Goal: Task Accomplishment & Management: Use online tool/utility

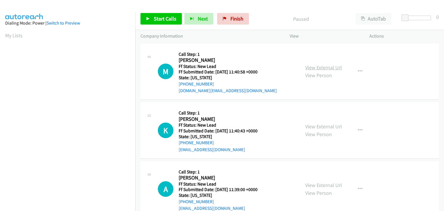
click at [315, 68] on link "View External Url" at bounding box center [323, 67] width 37 height 7
click at [168, 15] on link "Start Calls" at bounding box center [160, 19] width 41 height 12
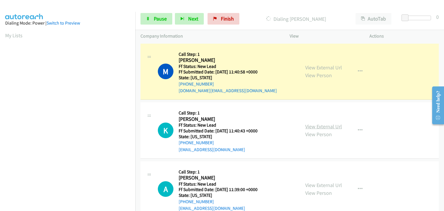
click at [326, 124] on link "View External Url" at bounding box center [323, 126] width 37 height 7
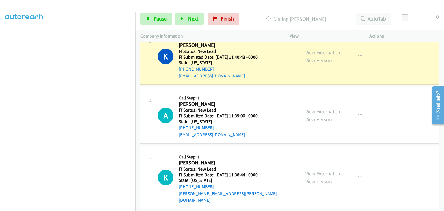
scroll to position [87, 0]
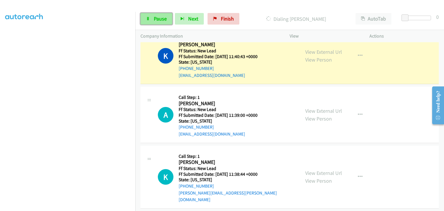
click at [162, 22] on link "Pause" at bounding box center [156, 19] width 32 height 12
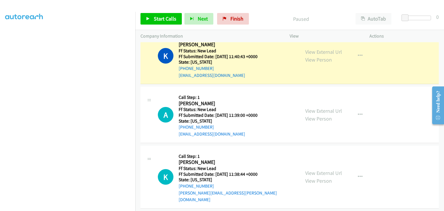
scroll to position [113, 0]
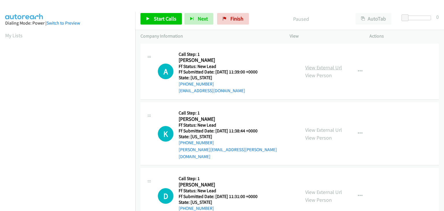
click at [310, 67] on link "View External Url" at bounding box center [323, 67] width 37 height 7
click at [170, 18] on span "Start Calls" at bounding box center [165, 18] width 23 height 7
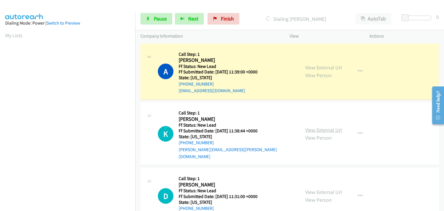
click at [312, 127] on link "View External Url" at bounding box center [323, 130] width 37 height 7
click at [165, 23] on link "Pause" at bounding box center [156, 19] width 32 height 12
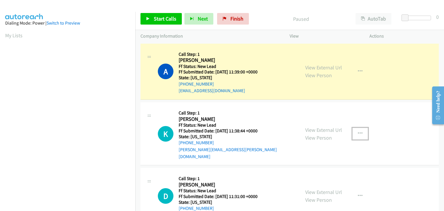
click at [358, 131] on icon "button" at bounding box center [360, 133] width 5 height 5
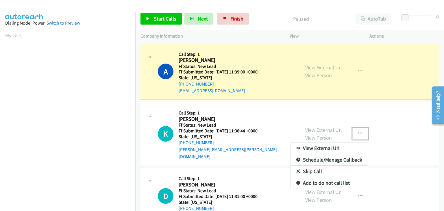
click at [314, 166] on link "Skip Call" at bounding box center [329, 172] width 77 height 12
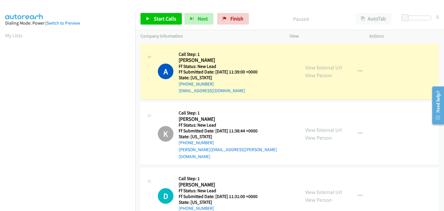
scroll to position [113, 0]
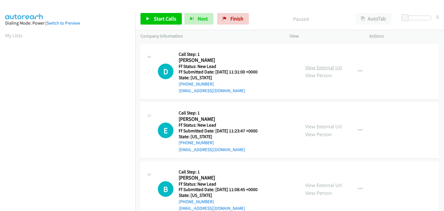
click at [336, 68] on link "View External Url" at bounding box center [323, 67] width 37 height 7
click at [158, 19] on span "Start Calls" at bounding box center [165, 18] width 23 height 7
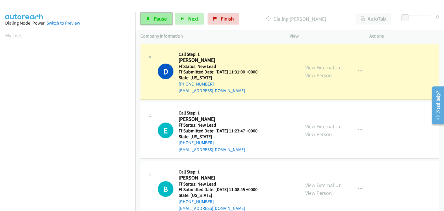
click at [159, 22] on span "Pause" at bounding box center [160, 18] width 13 height 7
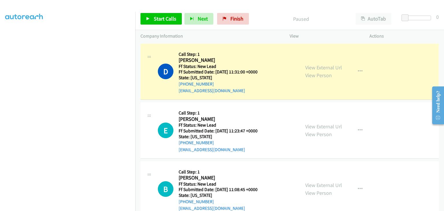
scroll to position [113, 0]
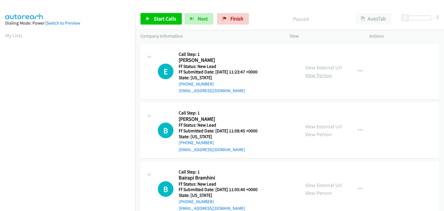
click at [310, 72] on link "View Person" at bounding box center [318, 75] width 27 height 7
click at [317, 67] on link "View External Url" at bounding box center [323, 67] width 37 height 7
click at [149, 20] on icon at bounding box center [148, 19] width 4 height 4
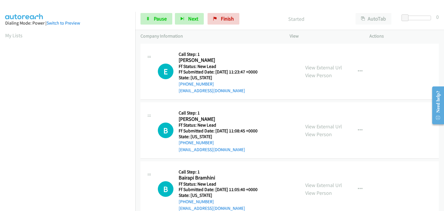
click at [329, 123] on div "View External Url View Person" at bounding box center [323, 131] width 37 height 16
click at [329, 125] on link "View External Url" at bounding box center [323, 126] width 37 height 7
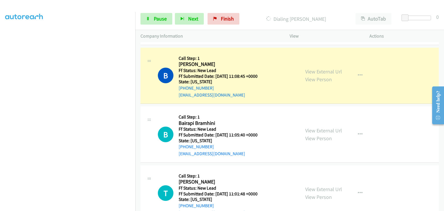
scroll to position [57, 0]
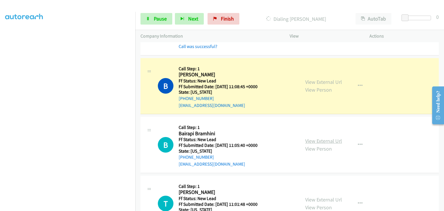
click at [319, 138] on link "View External Url" at bounding box center [323, 141] width 37 height 7
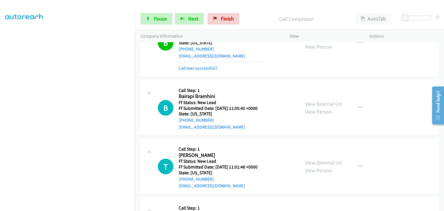
scroll to position [114, 0]
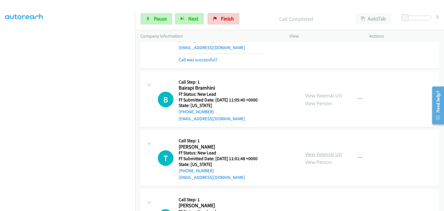
click at [323, 154] on link "View External Url" at bounding box center [323, 154] width 37 height 7
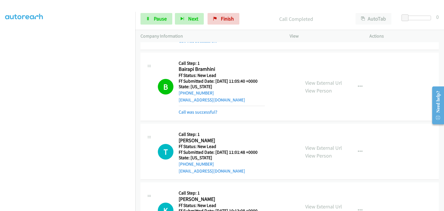
scroll to position [143, 0]
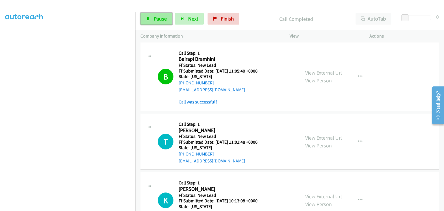
click at [165, 20] on span "Pause" at bounding box center [160, 18] width 13 height 7
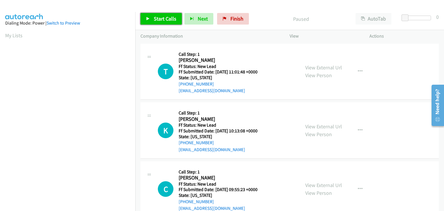
click at [152, 18] on link "Start Calls" at bounding box center [160, 19] width 41 height 12
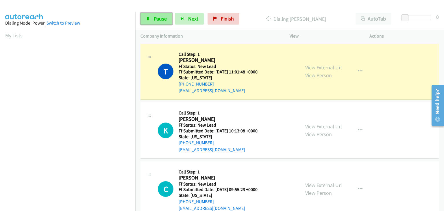
click at [164, 19] on span "Pause" at bounding box center [160, 18] width 13 height 7
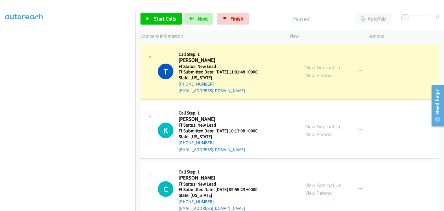
scroll to position [113, 0]
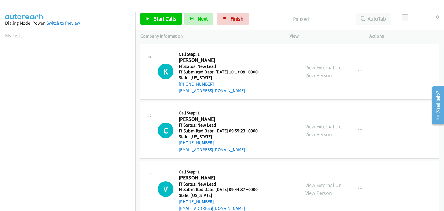
click at [309, 64] on link "View External Url" at bounding box center [323, 67] width 37 height 7
click at [161, 15] on span "Start Calls" at bounding box center [165, 18] width 23 height 7
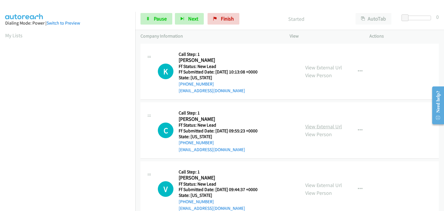
click at [310, 125] on link "View External Url" at bounding box center [323, 126] width 37 height 7
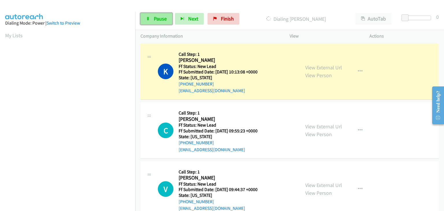
click at [167, 23] on link "Pause" at bounding box center [156, 19] width 32 height 12
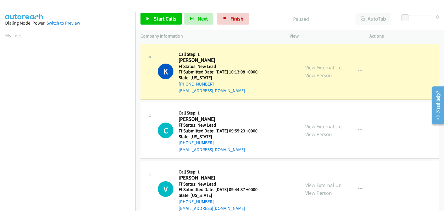
scroll to position [113, 0]
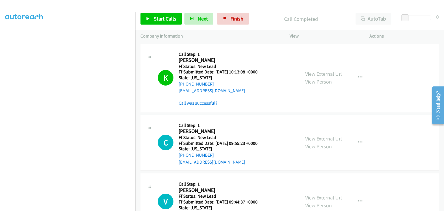
click at [204, 101] on link "Call was successful?" at bounding box center [198, 102] width 39 height 5
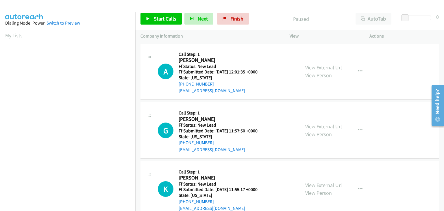
click at [319, 68] on link "View External Url" at bounding box center [323, 67] width 37 height 7
click at [163, 18] on span "Start Calls" at bounding box center [165, 18] width 23 height 7
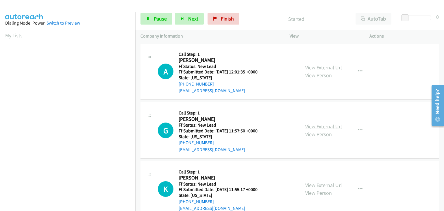
click at [322, 126] on link "View External Url" at bounding box center [323, 126] width 37 height 7
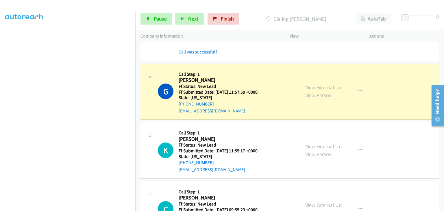
scroll to position [58, 0]
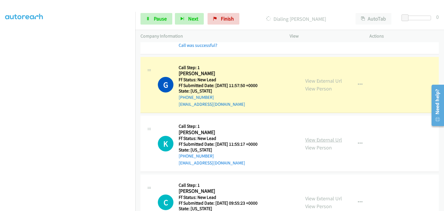
click at [318, 138] on link "View External Url" at bounding box center [323, 139] width 37 height 7
click at [155, 22] on link "Pause" at bounding box center [156, 19] width 32 height 12
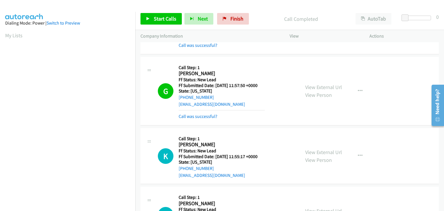
scroll to position [113, 0]
click at [200, 115] on link "Call was successful?" at bounding box center [198, 116] width 39 height 5
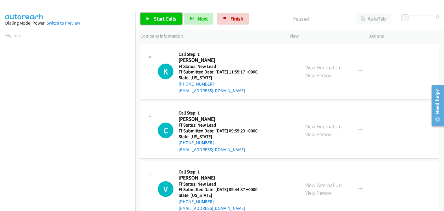
click at [158, 18] on span "Start Calls" at bounding box center [165, 18] width 23 height 7
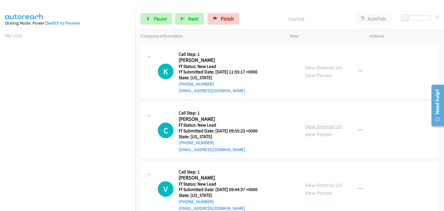
click at [321, 123] on link "View External Url" at bounding box center [323, 126] width 37 height 7
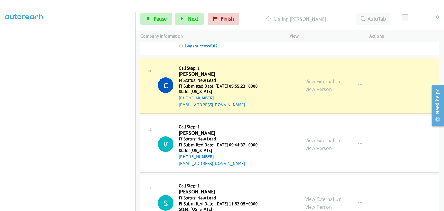
scroll to position [58, 0]
click at [331, 139] on link "View External Url" at bounding box center [323, 139] width 37 height 7
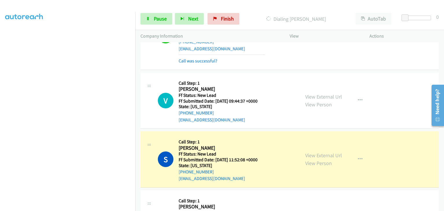
scroll to position [116, 0]
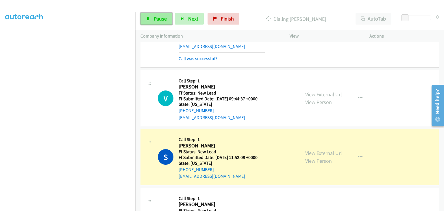
click at [155, 21] on span "Pause" at bounding box center [160, 18] width 13 height 7
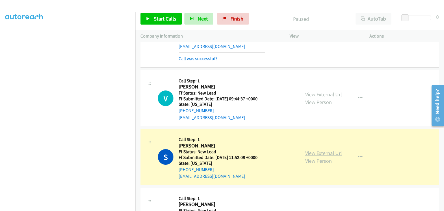
click at [309, 152] on link "View External Url" at bounding box center [323, 153] width 37 height 7
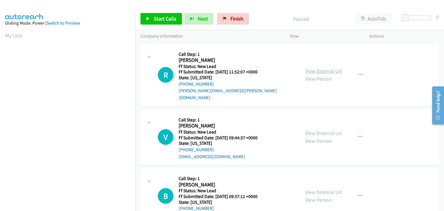
click at [324, 68] on link "View External Url" at bounding box center [323, 71] width 37 height 7
click at [148, 16] on link "Start Calls" at bounding box center [160, 19] width 41 height 12
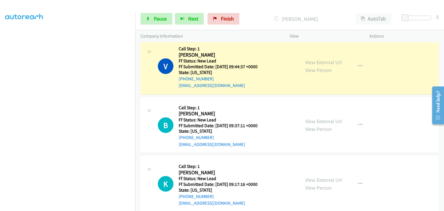
scroll to position [87, 0]
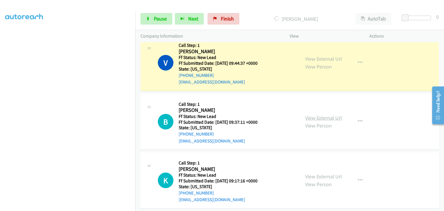
click at [317, 114] on link "View External Url" at bounding box center [323, 117] width 37 height 7
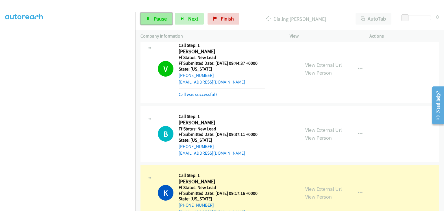
click at [162, 20] on span "Pause" at bounding box center [160, 18] width 13 height 7
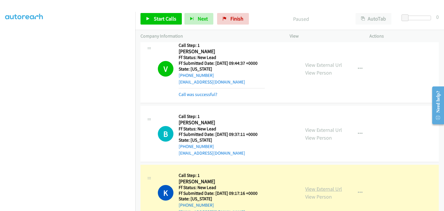
click at [319, 185] on link "View External Url" at bounding box center [323, 188] width 37 height 7
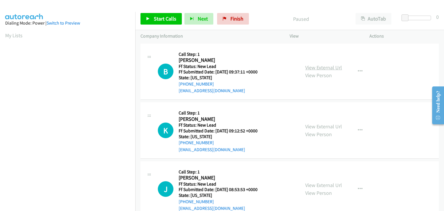
click at [312, 66] on link "View External Url" at bounding box center [323, 67] width 37 height 7
click at [147, 15] on link "Start Calls" at bounding box center [160, 19] width 41 height 12
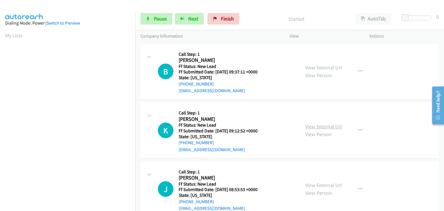
click at [321, 123] on link "View External Url" at bounding box center [323, 126] width 37 height 7
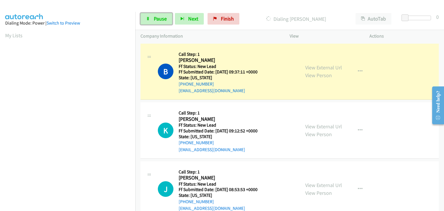
drag, startPoint x: 163, startPoint y: 22, endPoint x: 261, endPoint y: 31, distance: 98.4
click at [163, 22] on link "Pause" at bounding box center [156, 19] width 32 height 12
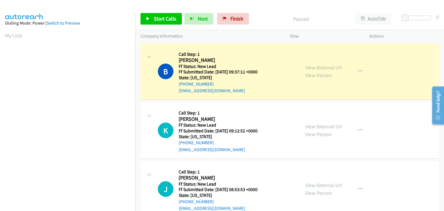
scroll to position [113, 0]
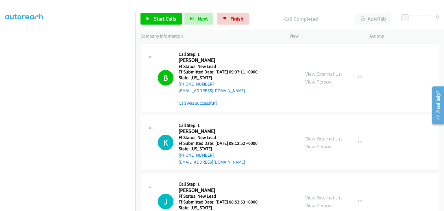
click at [197, 99] on mb0 "Call was successful?" at bounding box center [222, 102] width 86 height 10
drag, startPoint x: 200, startPoint y: 101, endPoint x: 204, endPoint y: 102, distance: 3.9
click at [215, 103] on link "Call was successful?" at bounding box center [198, 102] width 39 height 5
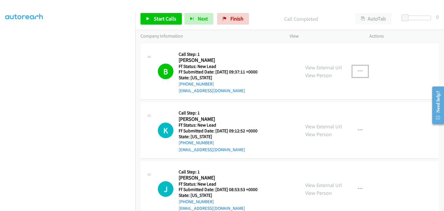
click at [358, 71] on icon "button" at bounding box center [360, 71] width 5 height 5
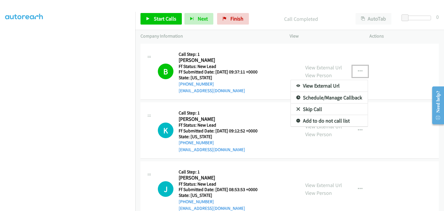
click at [330, 118] on link "Add to do not call list" at bounding box center [329, 121] width 77 height 12
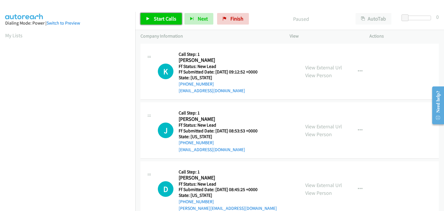
click at [171, 21] on span "Start Calls" at bounding box center [165, 18] width 23 height 7
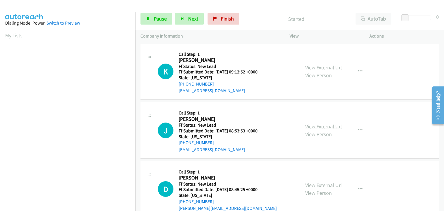
click at [322, 123] on link "View External Url" at bounding box center [323, 126] width 37 height 7
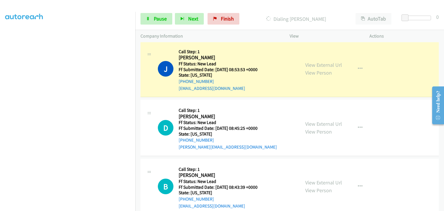
scroll to position [87, 0]
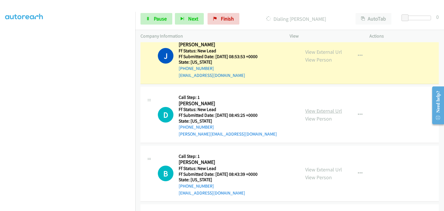
drag, startPoint x: 328, startPoint y: 114, endPoint x: 329, endPoint y: 111, distance: 3.8
click at [328, 114] on div "View External Url View Person" at bounding box center [323, 115] width 37 height 16
click at [329, 110] on link "View External Url" at bounding box center [323, 110] width 37 height 7
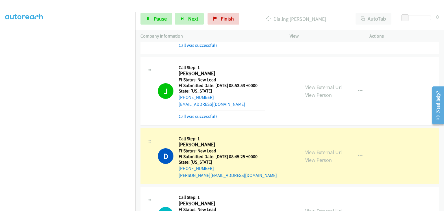
scroll to position [113, 0]
click at [146, 21] on icon at bounding box center [148, 19] width 4 height 4
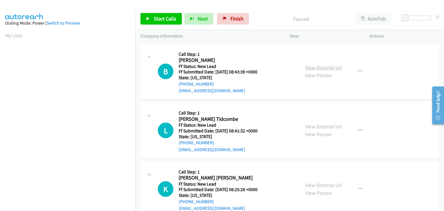
click at [319, 68] on link "View External Url" at bounding box center [323, 67] width 37 height 7
click at [154, 20] on span "Start Calls" at bounding box center [165, 18] width 23 height 7
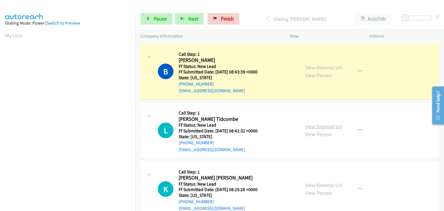
click at [316, 127] on link "View External Url" at bounding box center [323, 126] width 37 height 7
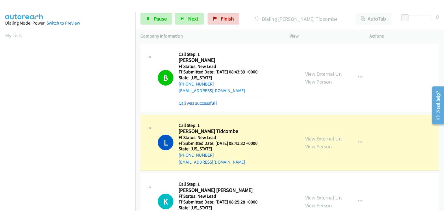
scroll to position [113, 0]
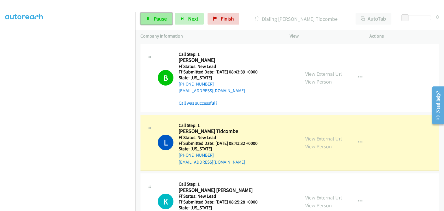
click at [159, 20] on span "Pause" at bounding box center [160, 18] width 13 height 7
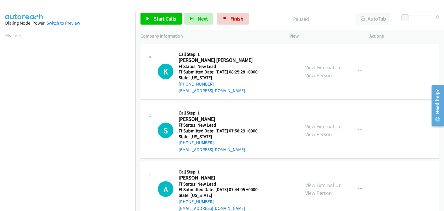
click at [317, 67] on link "View External Url" at bounding box center [323, 67] width 37 height 7
drag, startPoint x: 166, startPoint y: 20, endPoint x: 176, endPoint y: 22, distance: 10.0
click at [166, 20] on span "Start Calls" at bounding box center [165, 18] width 23 height 7
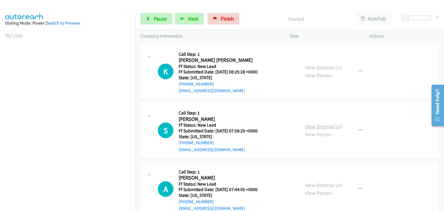
click at [318, 125] on link "View External Url" at bounding box center [323, 126] width 37 height 7
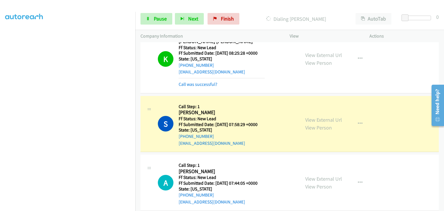
scroll to position [29, 0]
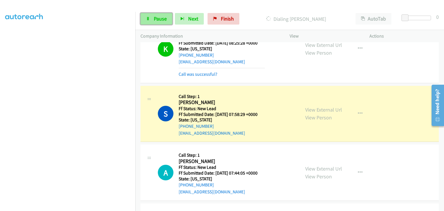
click at [168, 21] on link "Pause" at bounding box center [156, 19] width 32 height 12
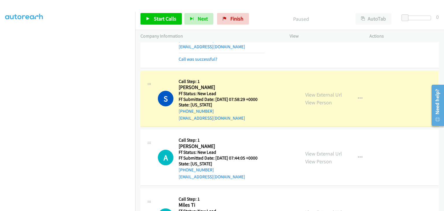
scroll to position [58, 0]
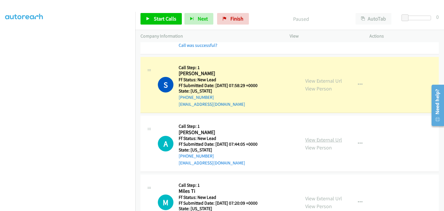
click at [319, 140] on link "View External Url" at bounding box center [323, 139] width 37 height 7
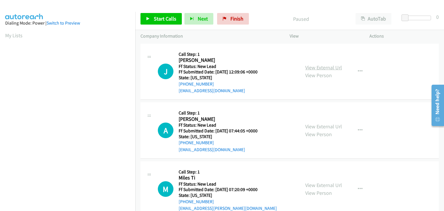
click at [311, 63] on div "View External Url View Person View External Url Email Schedule/Manage Callback …" at bounding box center [342, 72] width 85 height 46
click at [311, 64] on link "View External Url" at bounding box center [323, 67] width 37 height 7
click at [168, 19] on span "Start Calls" at bounding box center [165, 18] width 23 height 7
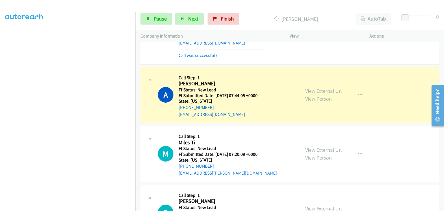
scroll to position [58, 0]
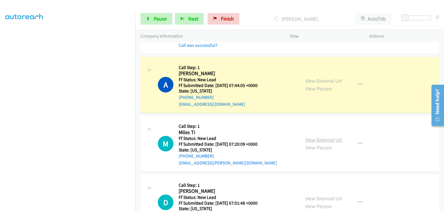
click at [322, 136] on link "View External Url" at bounding box center [323, 139] width 37 height 7
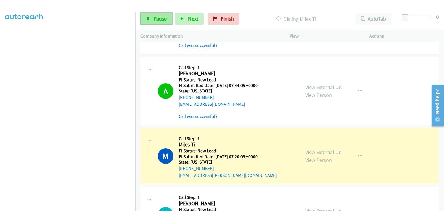
click at [154, 19] on span "Pause" at bounding box center [160, 18] width 13 height 7
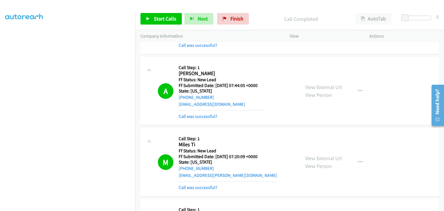
scroll to position [87, 0]
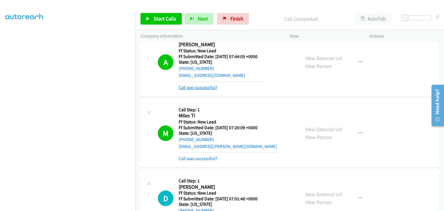
click at [206, 89] on link "Call was successful?" at bounding box center [198, 87] width 39 height 5
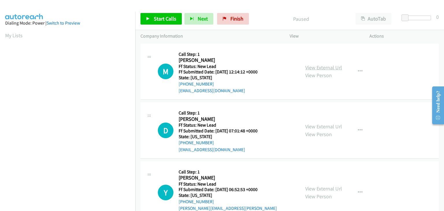
click at [319, 69] on link "View External Url" at bounding box center [323, 67] width 37 height 7
click at [164, 20] on span "Start Calls" at bounding box center [165, 18] width 23 height 7
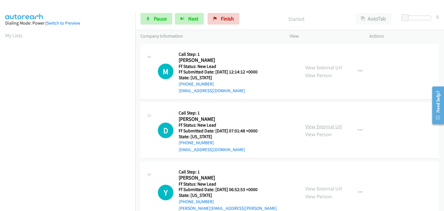
click at [309, 125] on link "View External Url" at bounding box center [323, 126] width 37 height 7
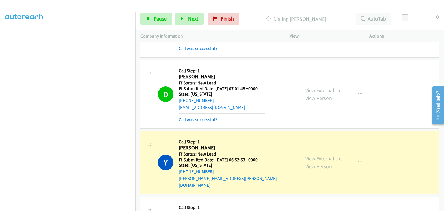
scroll to position [58, 0]
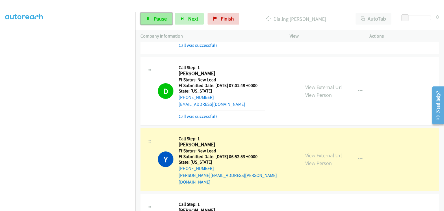
click at [151, 18] on link "Pause" at bounding box center [156, 19] width 32 height 12
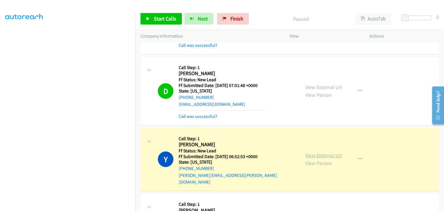
click at [318, 152] on link "View External Url" at bounding box center [323, 155] width 37 height 7
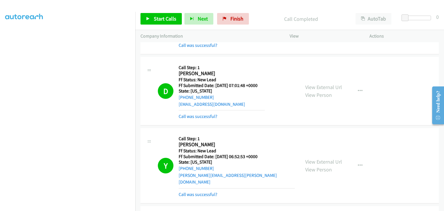
scroll to position [113, 0]
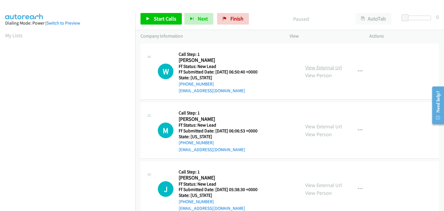
click at [327, 68] on link "View External Url" at bounding box center [323, 67] width 37 height 7
click at [157, 22] on link "Start Calls" at bounding box center [160, 19] width 41 height 12
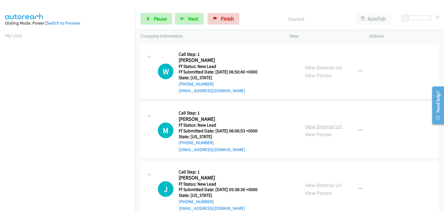
click at [318, 124] on link "View External Url" at bounding box center [323, 126] width 37 height 7
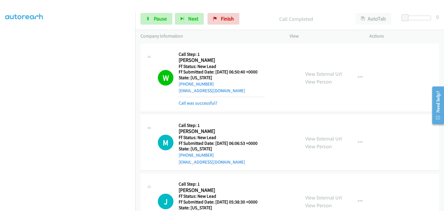
scroll to position [29, 0]
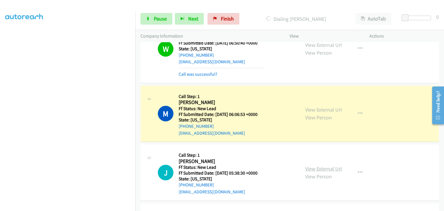
click at [310, 166] on link "View External Url" at bounding box center [323, 168] width 37 height 7
click at [166, 22] on link "Pause" at bounding box center [156, 19] width 32 height 12
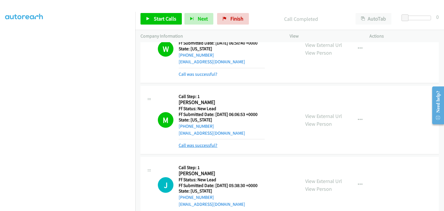
click at [205, 143] on link "Call was successful?" at bounding box center [198, 144] width 39 height 5
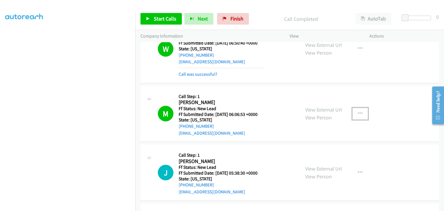
click at [356, 115] on button "button" at bounding box center [360, 114] width 16 height 12
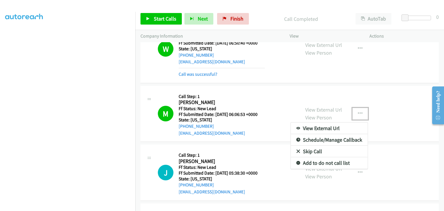
click at [329, 161] on link "Add to do not call list" at bounding box center [329, 163] width 77 height 12
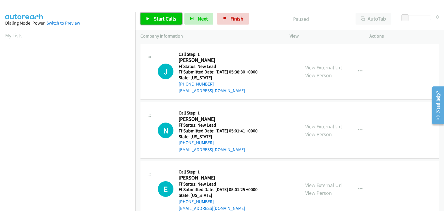
drag, startPoint x: 157, startPoint y: 22, endPoint x: 167, endPoint y: 23, distance: 10.1
click at [157, 22] on link "Start Calls" at bounding box center [160, 19] width 41 height 12
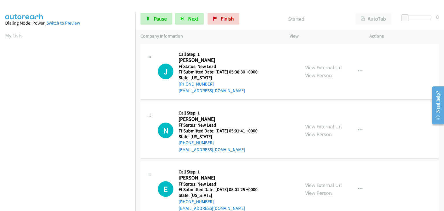
scroll to position [113, 0]
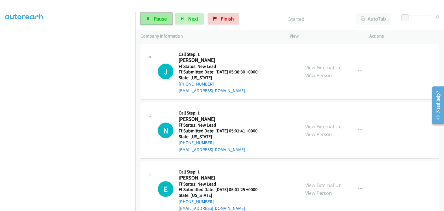
click at [162, 16] on span "Pause" at bounding box center [160, 18] width 13 height 7
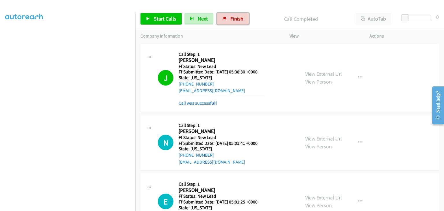
click at [231, 17] on span "Finish" at bounding box center [236, 18] width 13 height 7
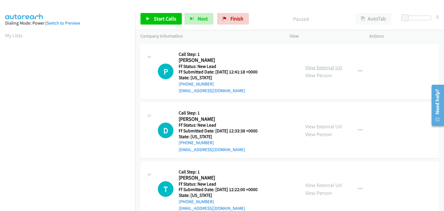
click at [318, 67] on link "View External Url" at bounding box center [323, 67] width 37 height 7
click at [145, 17] on link "Start Calls" at bounding box center [160, 19] width 41 height 12
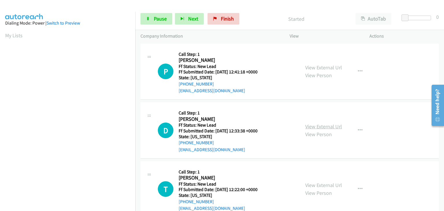
click at [319, 127] on link "View External Url" at bounding box center [323, 126] width 37 height 7
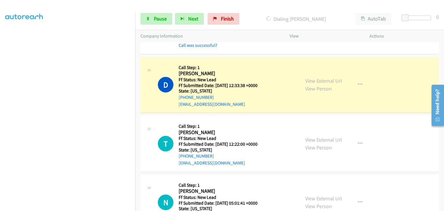
scroll to position [113, 0]
click at [317, 137] on link "View External Url" at bounding box center [323, 139] width 37 height 7
drag, startPoint x: 139, startPoint y: 21, endPoint x: 146, endPoint y: 20, distance: 7.6
click at [139, 21] on div "Start Calls Pause Next Finish Dialing David Collazo AutoTab AutoTab 0" at bounding box center [289, 19] width 309 height 22
click at [156, 19] on span "Pause" at bounding box center [160, 18] width 13 height 7
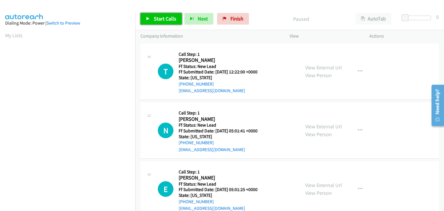
click at [155, 16] on span "Start Calls" at bounding box center [165, 18] width 23 height 7
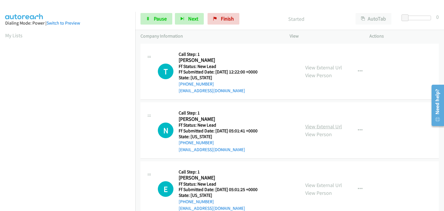
click at [326, 126] on link "View External Url" at bounding box center [323, 126] width 37 height 7
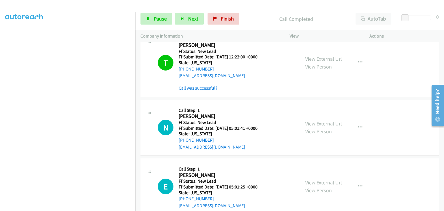
scroll to position [29, 0]
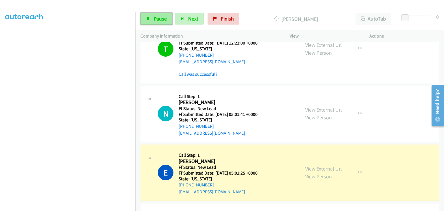
click at [165, 18] on span "Pause" at bounding box center [160, 18] width 13 height 7
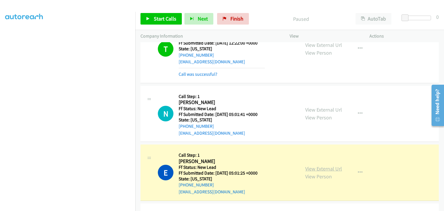
click at [311, 167] on link "View External Url" at bounding box center [323, 168] width 37 height 7
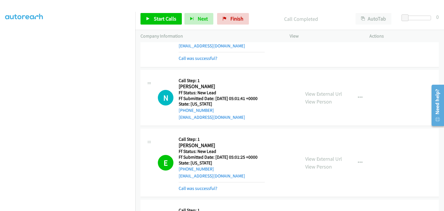
scroll to position [0, 0]
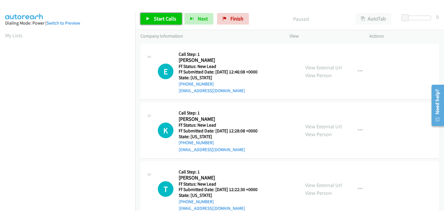
click at [173, 22] on link "Start Calls" at bounding box center [160, 19] width 41 height 12
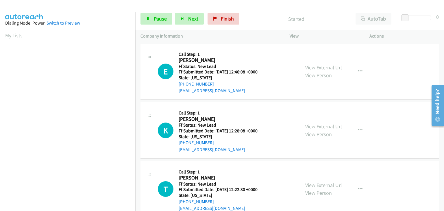
click at [324, 65] on link "View External Url" at bounding box center [323, 67] width 37 height 7
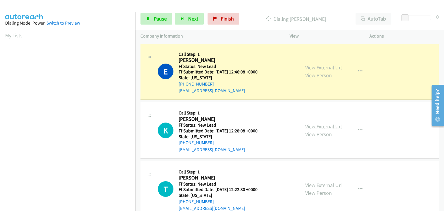
click at [313, 124] on link "View External Url" at bounding box center [323, 126] width 37 height 7
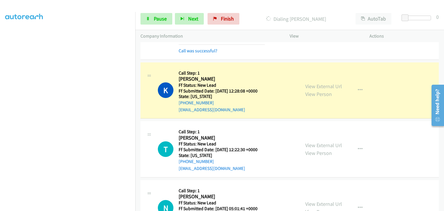
scroll to position [58, 0]
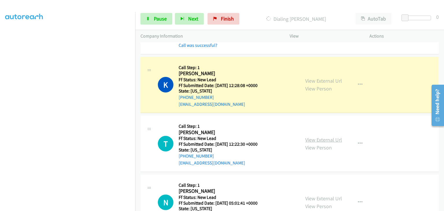
click at [319, 138] on link "View External Url" at bounding box center [323, 139] width 37 height 7
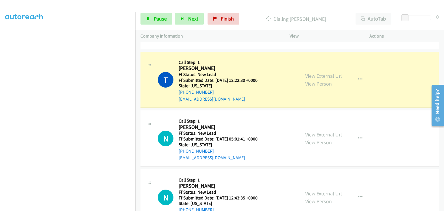
scroll to position [144, 0]
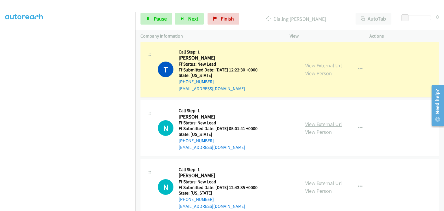
click at [316, 122] on link "View External Url" at bounding box center [323, 124] width 37 height 7
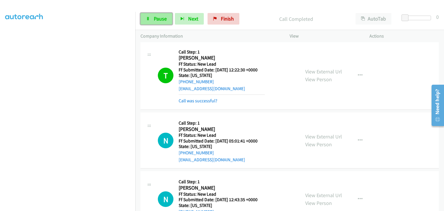
click at [162, 20] on span "Pause" at bounding box center [160, 18] width 13 height 7
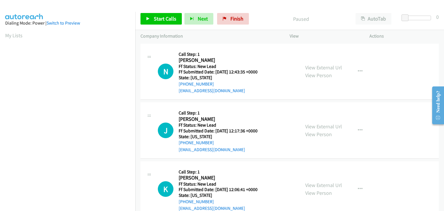
click at [318, 71] on div "View External Url View Person" at bounding box center [323, 72] width 37 height 16
click at [314, 68] on link "View External Url" at bounding box center [323, 67] width 37 height 7
click at [153, 16] on link "Start Calls" at bounding box center [160, 19] width 41 height 12
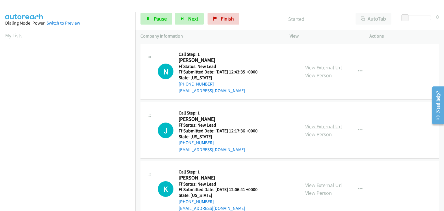
click at [319, 125] on link "View External Url" at bounding box center [323, 126] width 37 height 7
click at [158, 18] on span "Pause" at bounding box center [160, 18] width 13 height 7
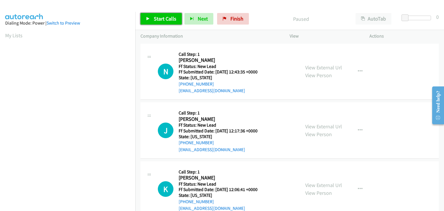
click at [166, 20] on span "Start Calls" at bounding box center [165, 18] width 23 height 7
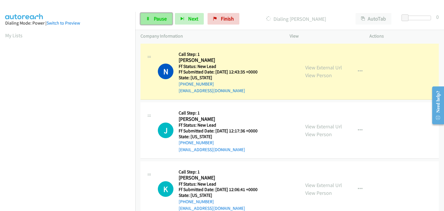
drag, startPoint x: 162, startPoint y: 19, endPoint x: 166, endPoint y: 21, distance: 4.0
click at [162, 19] on span "Pause" at bounding box center [160, 18] width 13 height 7
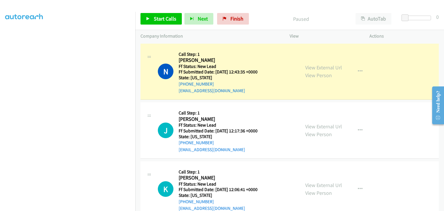
scroll to position [113, 0]
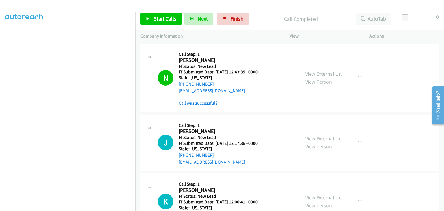
click at [210, 103] on link "Call was successful?" at bounding box center [198, 102] width 39 height 5
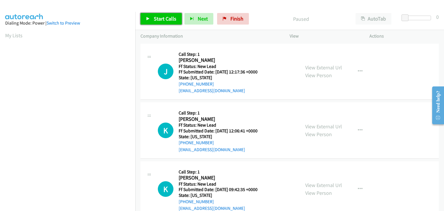
click at [160, 15] on span "Start Calls" at bounding box center [165, 18] width 23 height 7
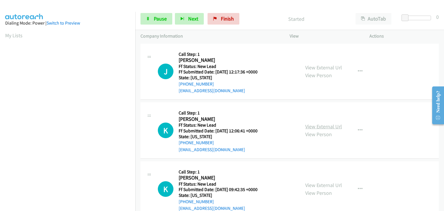
click at [325, 127] on link "View External Url" at bounding box center [323, 126] width 37 height 7
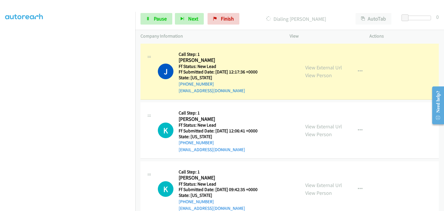
scroll to position [113, 0]
click at [161, 21] on span "Pause" at bounding box center [160, 18] width 13 height 7
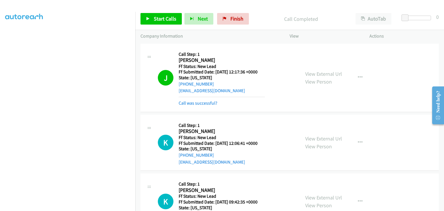
click at [203, 100] on div "Call was successful?" at bounding box center [222, 103] width 86 height 7
click at [202, 102] on link "Call was successful?" at bounding box center [198, 102] width 39 height 5
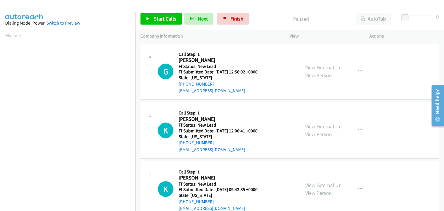
click at [330, 68] on link "View External Url" at bounding box center [323, 67] width 37 height 7
click at [172, 18] on span "Start Calls" at bounding box center [165, 18] width 23 height 7
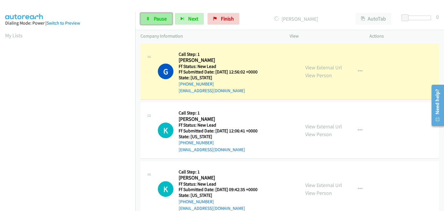
click at [167, 20] on link "Pause" at bounding box center [156, 19] width 32 height 12
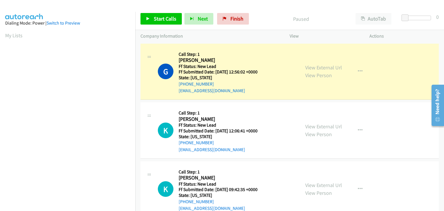
scroll to position [113, 0]
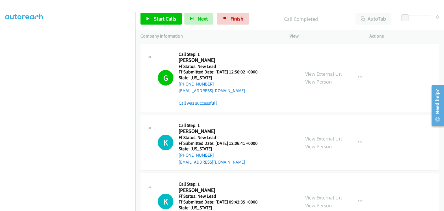
click at [199, 102] on link "Call was successful?" at bounding box center [198, 102] width 39 height 5
click at [203, 100] on div "Call was successful?" at bounding box center [222, 103] width 86 height 7
click at [209, 103] on link "Call was successful?" at bounding box center [198, 102] width 39 height 5
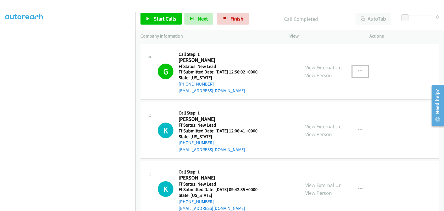
click at [354, 76] on button "button" at bounding box center [360, 72] width 16 height 12
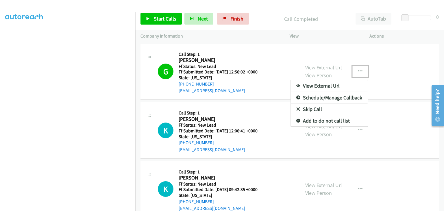
click at [329, 116] on link "Add to do not call list" at bounding box center [329, 121] width 77 height 12
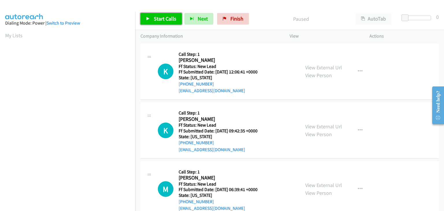
click at [160, 19] on span "Start Calls" at bounding box center [165, 18] width 23 height 7
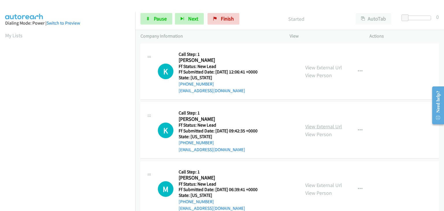
click at [318, 123] on link "View External Url" at bounding box center [323, 126] width 37 height 7
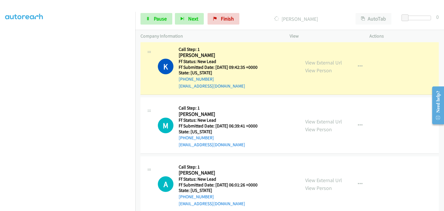
scroll to position [86, 0]
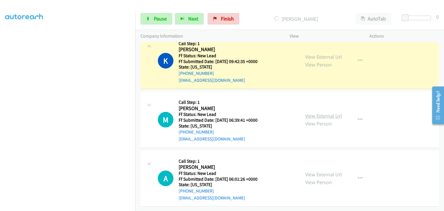
click at [316, 112] on link "View External Url" at bounding box center [323, 115] width 37 height 7
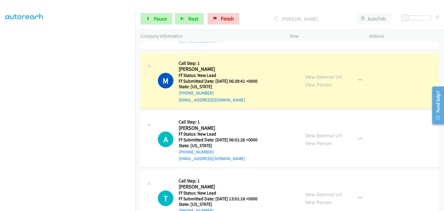
scroll to position [143, 0]
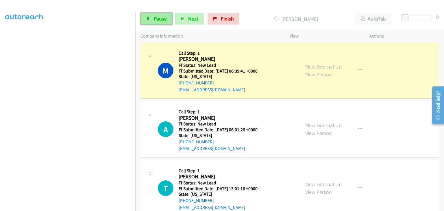
click at [162, 22] on link "Pause" at bounding box center [156, 19] width 32 height 12
click at [158, 21] on span "Pause" at bounding box center [160, 18] width 13 height 7
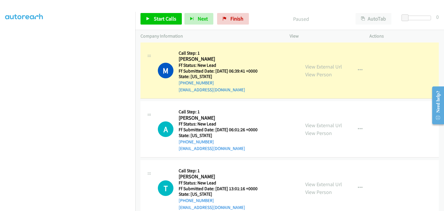
click at [191, 7] on div at bounding box center [219, 11] width 439 height 22
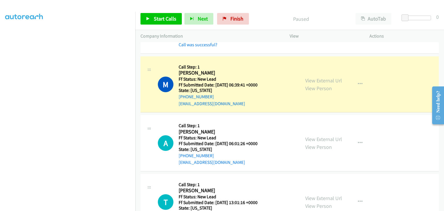
scroll to position [113, 0]
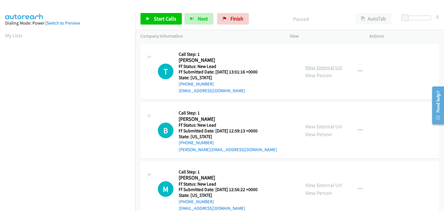
click at [325, 66] on link "View External Url" at bounding box center [323, 67] width 37 height 7
click at [158, 17] on span "Start Calls" at bounding box center [165, 18] width 23 height 7
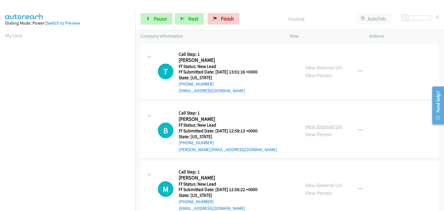
click at [310, 125] on link "View External Url" at bounding box center [323, 126] width 37 height 7
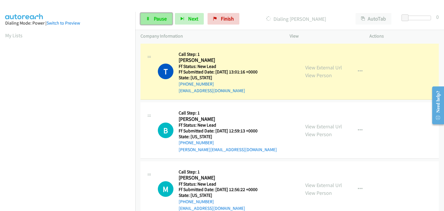
click at [155, 14] on link "Pause" at bounding box center [156, 19] width 32 height 12
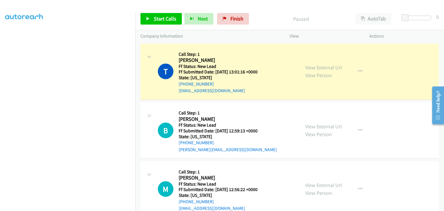
scroll to position [113, 0]
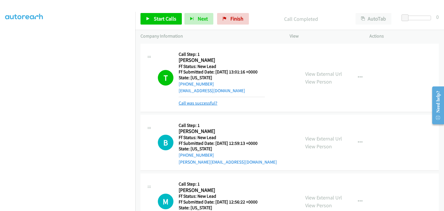
click at [209, 102] on link "Call was successful?" at bounding box center [198, 102] width 39 height 5
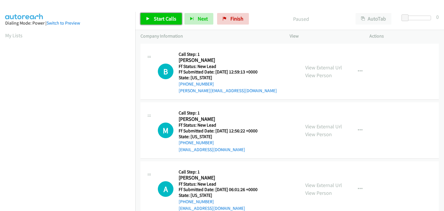
click at [162, 21] on span "Start Calls" at bounding box center [165, 18] width 23 height 7
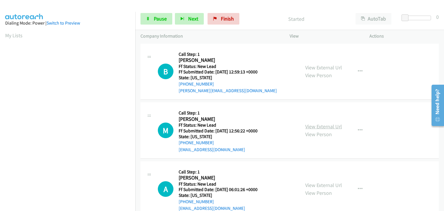
click at [320, 125] on link "View External Url" at bounding box center [323, 126] width 37 height 7
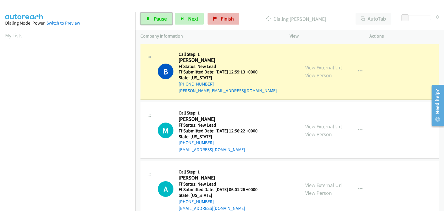
drag, startPoint x: 154, startPoint y: 18, endPoint x: 220, endPoint y: 21, distance: 66.8
click at [154, 18] on span "Pause" at bounding box center [160, 18] width 13 height 7
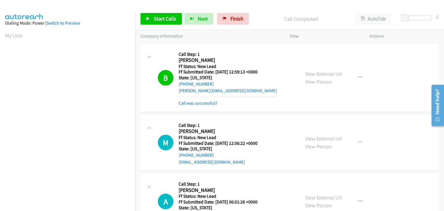
scroll to position [113, 0]
click at [203, 102] on link "Call was successful?" at bounding box center [198, 102] width 39 height 5
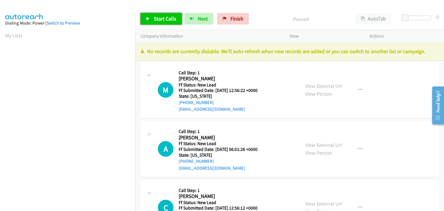
click at [167, 18] on span "Start Calls" at bounding box center [165, 18] width 23 height 7
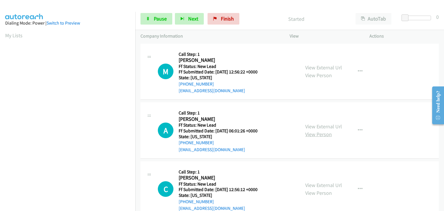
scroll to position [113, 0]
click at [324, 125] on link "View External Url" at bounding box center [323, 126] width 37 height 7
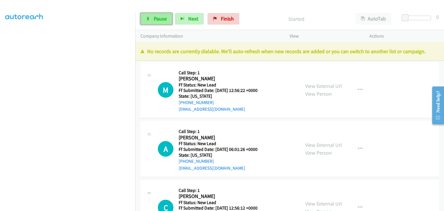
click at [161, 23] on link "Pause" at bounding box center [156, 19] width 32 height 12
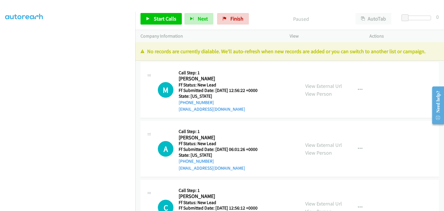
scroll to position [0, 0]
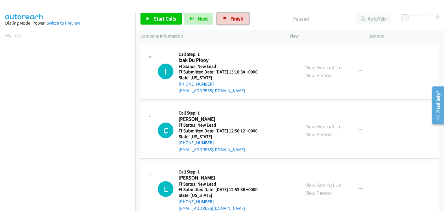
drag, startPoint x: 227, startPoint y: 20, endPoint x: 240, endPoint y: 29, distance: 16.7
click at [227, 20] on link "Finish" at bounding box center [233, 19] width 32 height 12
click at [335, 67] on link "View External Url" at bounding box center [323, 67] width 37 height 7
click at [171, 20] on span "Start Calls" at bounding box center [165, 18] width 23 height 7
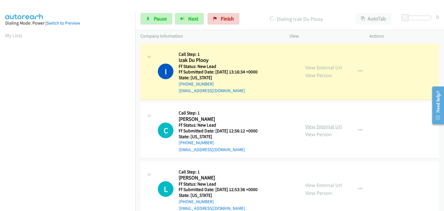
click at [324, 123] on link "View External Url" at bounding box center [323, 126] width 37 height 7
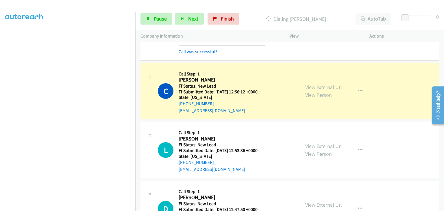
scroll to position [58, 0]
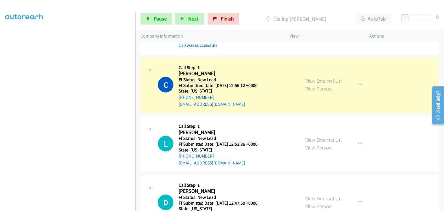
click at [319, 139] on link "View External Url" at bounding box center [323, 139] width 37 height 7
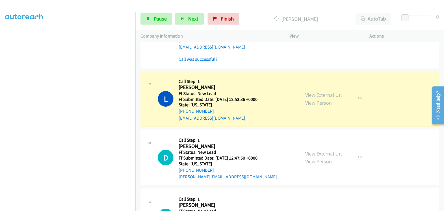
scroll to position [87, 0]
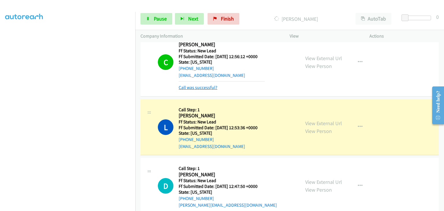
click at [203, 85] on link "Call was successful?" at bounding box center [198, 87] width 39 height 5
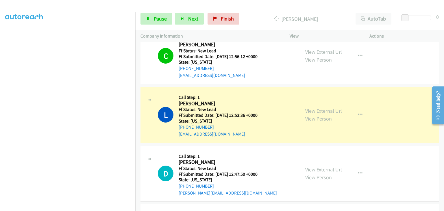
click at [322, 168] on link "View External Url" at bounding box center [323, 169] width 37 height 7
click at [152, 21] on link "Pause" at bounding box center [156, 19] width 32 height 12
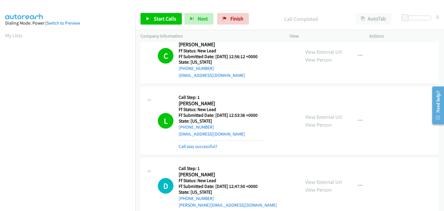
scroll to position [113, 0]
click at [207, 146] on link "Call was successful?" at bounding box center [198, 146] width 39 height 5
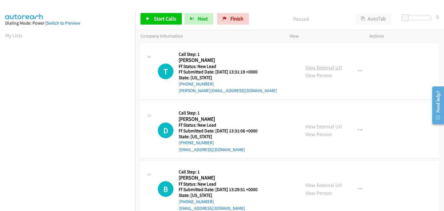
click at [318, 70] on link "View External Url" at bounding box center [323, 67] width 37 height 7
click at [157, 16] on span "Start Calls" at bounding box center [165, 18] width 23 height 7
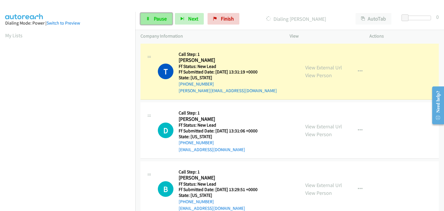
click at [157, 19] on span "Pause" at bounding box center [160, 18] width 13 height 7
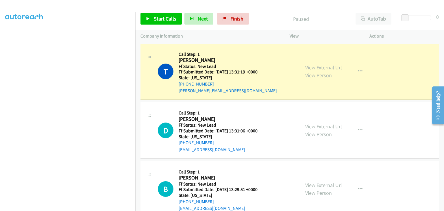
scroll to position [113, 0]
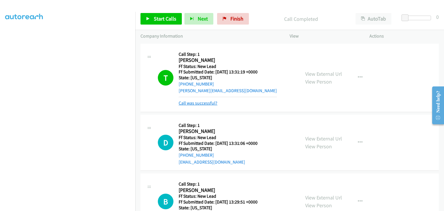
click at [214, 103] on link "Call was successful?" at bounding box center [198, 102] width 39 height 5
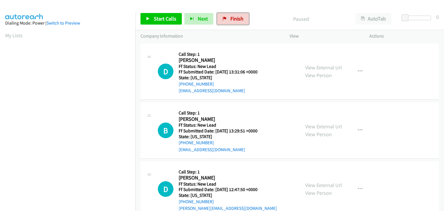
click at [237, 21] on span "Finish" at bounding box center [236, 18] width 13 height 7
click at [314, 66] on link "View External Url" at bounding box center [323, 67] width 37 height 7
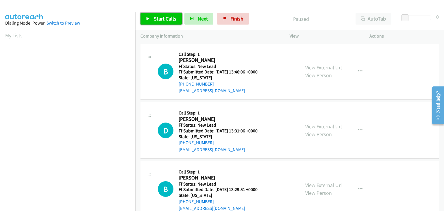
drag, startPoint x: 162, startPoint y: 16, endPoint x: 177, endPoint y: 18, distance: 15.7
click at [162, 16] on span "Start Calls" at bounding box center [165, 18] width 23 height 7
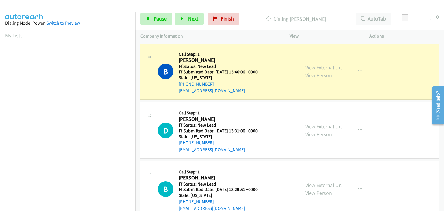
click at [315, 127] on link "View External Url" at bounding box center [323, 126] width 37 height 7
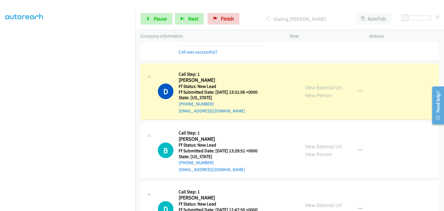
scroll to position [58, 0]
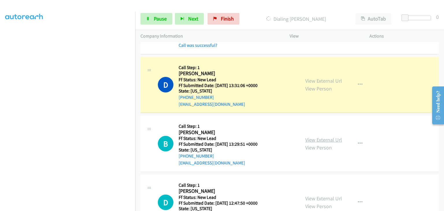
click at [316, 138] on link "View External Url" at bounding box center [323, 139] width 37 height 7
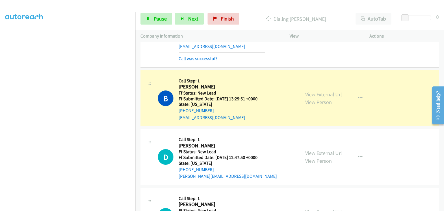
scroll to position [144, 0]
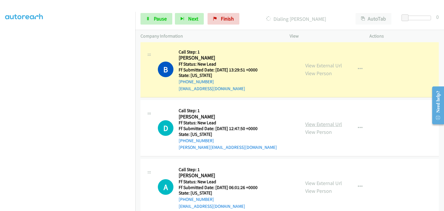
click at [330, 124] on link "View External Url" at bounding box center [323, 124] width 37 height 7
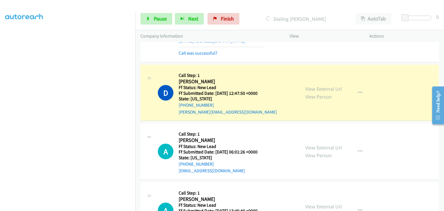
scroll to position [202, 0]
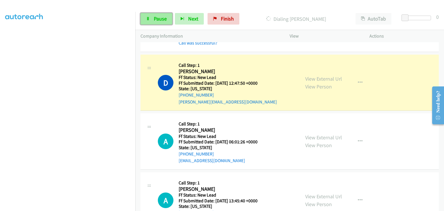
drag, startPoint x: 148, startPoint y: 16, endPoint x: 154, endPoint y: 16, distance: 6.6
click at [148, 16] on link "Pause" at bounding box center [156, 19] width 32 height 12
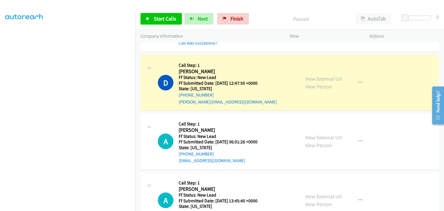
scroll to position [113, 0]
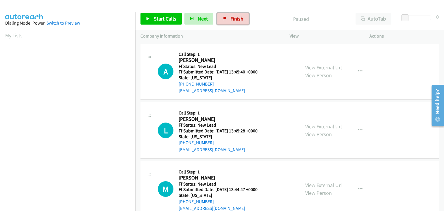
drag, startPoint x: 232, startPoint y: 15, endPoint x: 233, endPoint y: 27, distance: 11.9
click at [232, 15] on span "Finish" at bounding box center [236, 18] width 13 height 7
click at [309, 64] on div "View External Url View Person" at bounding box center [323, 72] width 37 height 16
click at [310, 67] on link "View External Url" at bounding box center [323, 67] width 37 height 7
click at [170, 17] on span "Start Calls" at bounding box center [165, 18] width 23 height 7
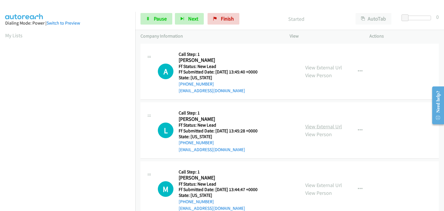
click at [328, 125] on link "View External Url" at bounding box center [323, 126] width 37 height 7
drag, startPoint x: 157, startPoint y: 23, endPoint x: 241, endPoint y: 26, distance: 84.1
click at [157, 23] on link "Pause" at bounding box center [156, 19] width 32 height 12
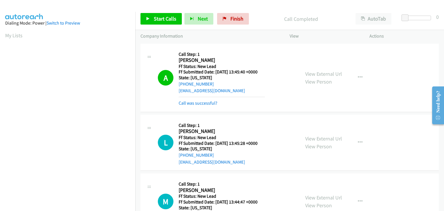
scroll to position [113, 0]
click at [210, 101] on link "Call was successful?" at bounding box center [198, 102] width 39 height 5
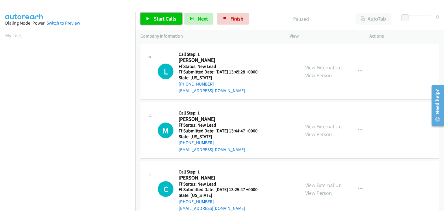
click at [176, 21] on link "Start Calls" at bounding box center [160, 19] width 41 height 12
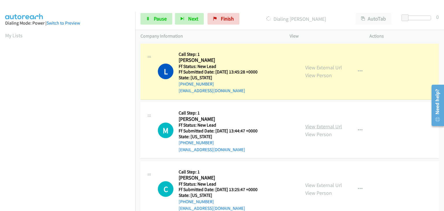
click at [319, 124] on link "View External Url" at bounding box center [323, 126] width 37 height 7
click at [148, 21] on link "Pause" at bounding box center [156, 19] width 32 height 12
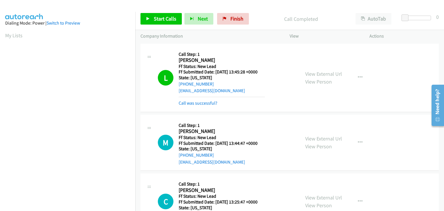
scroll to position [113, 0]
click at [190, 102] on link "Call was successful?" at bounding box center [198, 102] width 39 height 5
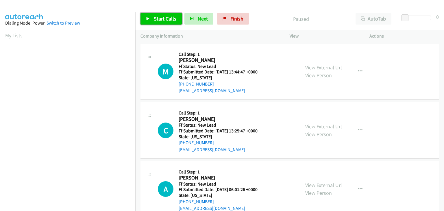
drag, startPoint x: 170, startPoint y: 18, endPoint x: 183, endPoint y: 22, distance: 13.8
click at [170, 18] on span "Start Calls" at bounding box center [165, 18] width 23 height 7
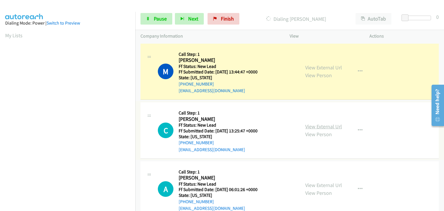
click at [316, 126] on link "View External Url" at bounding box center [323, 126] width 37 height 7
click at [151, 20] on link "Pause" at bounding box center [156, 19] width 32 height 12
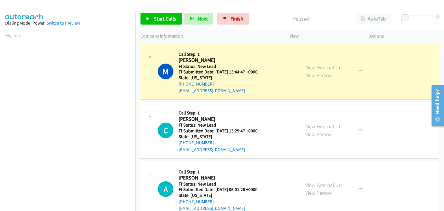
scroll to position [113, 0]
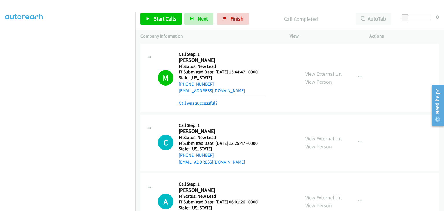
click at [205, 102] on link "Call was successful?" at bounding box center [198, 102] width 39 height 5
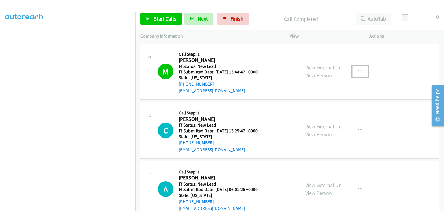
click at [361, 73] on button "button" at bounding box center [360, 72] width 16 height 12
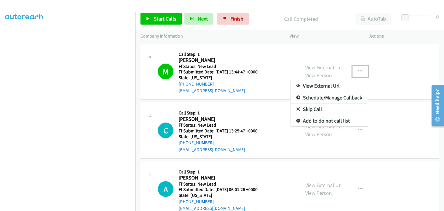
click at [329, 120] on link "Add to do not call list" at bounding box center [329, 121] width 77 height 12
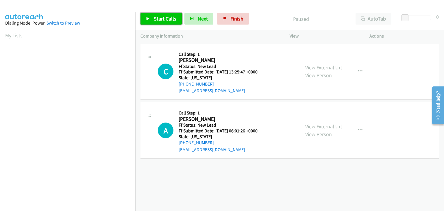
drag, startPoint x: 171, startPoint y: 21, endPoint x: 175, endPoint y: 19, distance: 4.4
click at [171, 21] on span "Start Calls" at bounding box center [165, 18] width 23 height 7
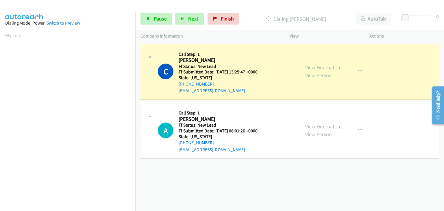
click at [317, 126] on link "View External Url" at bounding box center [323, 126] width 37 height 7
click at [160, 18] on span "Pause" at bounding box center [160, 18] width 13 height 7
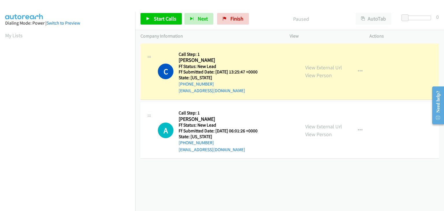
scroll to position [113, 0]
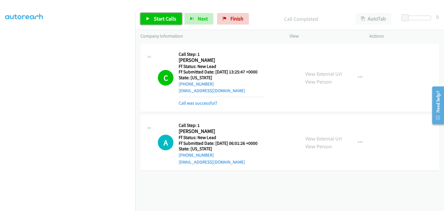
click at [170, 18] on span "Start Calls" at bounding box center [165, 18] width 23 height 7
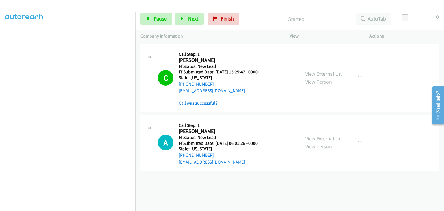
click at [214, 102] on link "Call was successful?" at bounding box center [198, 102] width 39 height 5
click at [207, 102] on link "Call was successful?" at bounding box center [198, 102] width 39 height 5
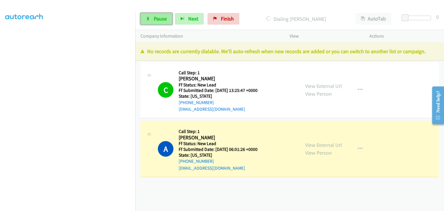
click at [168, 21] on link "Pause" at bounding box center [156, 19] width 32 height 12
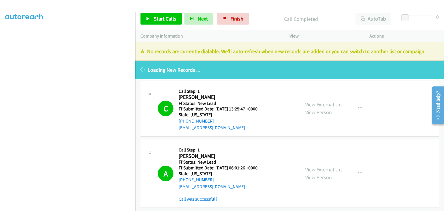
scroll to position [5, 0]
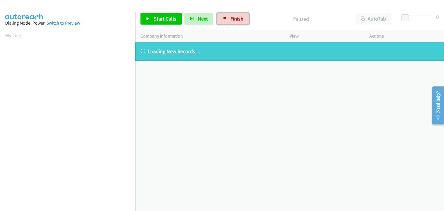
drag, startPoint x: 230, startPoint y: 19, endPoint x: 243, endPoint y: 29, distance: 16.9
click at [230, 19] on span "Finish" at bounding box center [236, 18] width 13 height 7
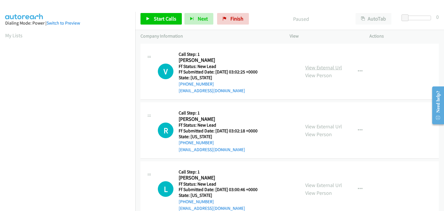
click at [336, 66] on link "View External Url" at bounding box center [323, 67] width 37 height 7
click at [159, 18] on span "Start Calls" at bounding box center [165, 18] width 23 height 7
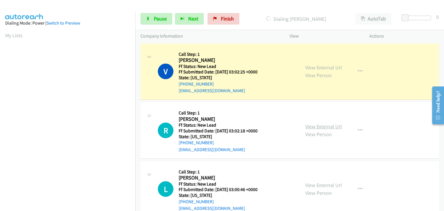
click at [326, 127] on link "View External Url" at bounding box center [323, 126] width 37 height 7
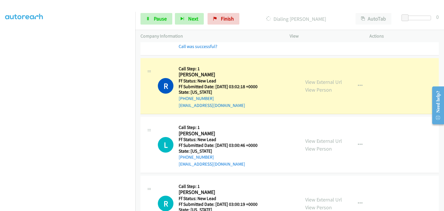
scroll to position [58, 0]
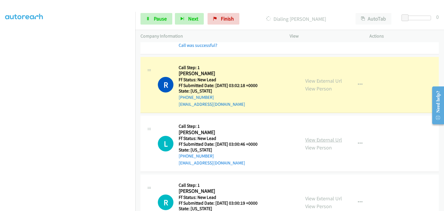
click at [319, 140] on link "View External Url" at bounding box center [323, 139] width 37 height 7
click at [169, 22] on link "Pause" at bounding box center [156, 19] width 32 height 12
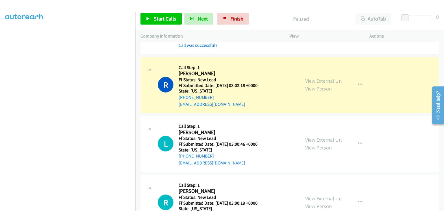
scroll to position [113, 0]
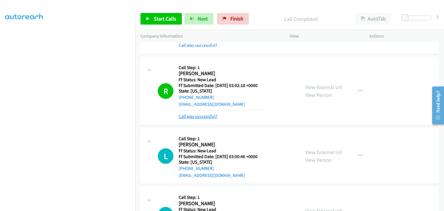
click at [211, 117] on link "Call was successful?" at bounding box center [198, 116] width 39 height 5
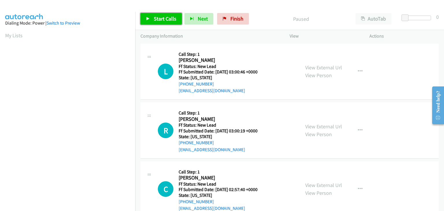
click at [167, 18] on span "Start Calls" at bounding box center [165, 18] width 23 height 7
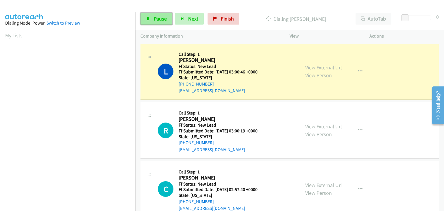
click at [161, 21] on span "Pause" at bounding box center [160, 18] width 13 height 7
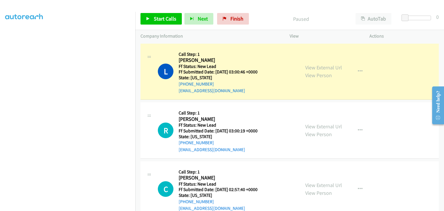
scroll to position [113, 0]
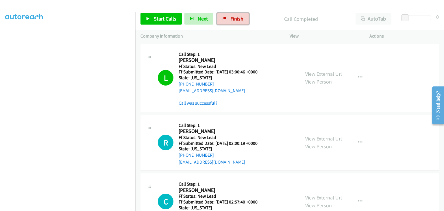
drag, startPoint x: 220, startPoint y: 18, endPoint x: 237, endPoint y: 28, distance: 20.9
click at [220, 18] on link "Finish" at bounding box center [233, 19] width 32 height 12
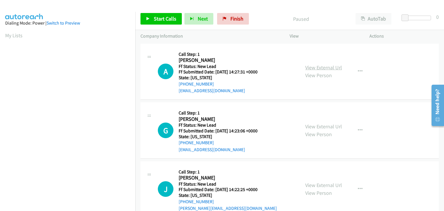
click at [323, 70] on link "View External Url" at bounding box center [323, 67] width 37 height 7
click at [165, 20] on span "Start Calls" at bounding box center [165, 18] width 23 height 7
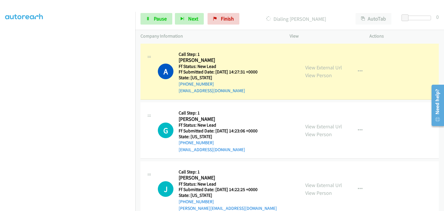
scroll to position [113, 0]
click at [310, 126] on link "View External Url" at bounding box center [323, 126] width 37 height 7
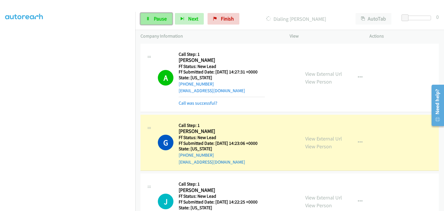
click at [163, 20] on span "Pause" at bounding box center [160, 18] width 13 height 7
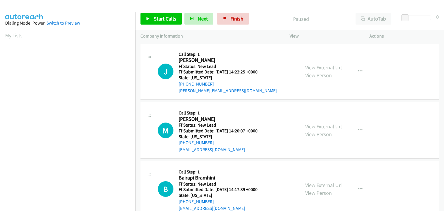
click at [316, 68] on link "View External Url" at bounding box center [323, 67] width 37 height 7
click at [157, 19] on span "Start Calls" at bounding box center [165, 18] width 23 height 7
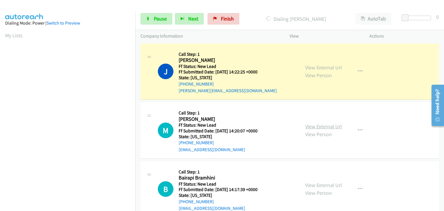
click at [329, 127] on link "View External Url" at bounding box center [323, 126] width 37 height 7
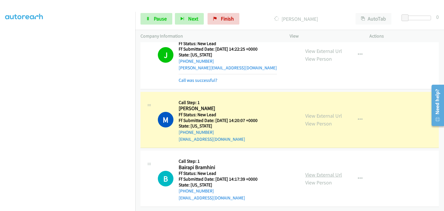
scroll to position [27, 0]
click at [318, 172] on link "View External Url" at bounding box center [323, 174] width 37 height 7
click at [151, 18] on link "Pause" at bounding box center [156, 19] width 32 height 12
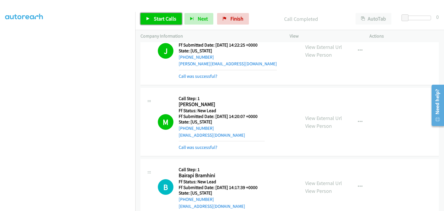
click at [162, 20] on span "Start Calls" at bounding box center [165, 18] width 23 height 7
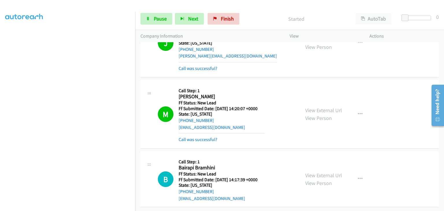
scroll to position [39, 0]
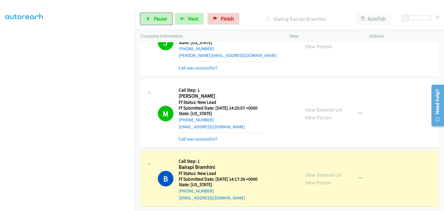
drag, startPoint x: 161, startPoint y: 16, endPoint x: 157, endPoint y: 47, distance: 30.8
click at [161, 16] on span "Pause" at bounding box center [160, 18] width 13 height 7
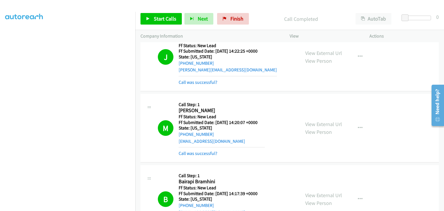
scroll to position [70, 0]
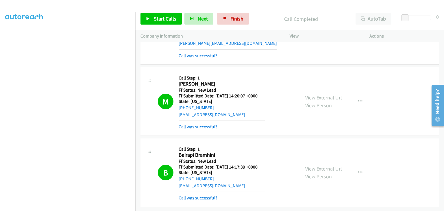
drag, startPoint x: 187, startPoint y: 123, endPoint x: 218, endPoint y: 122, distance: 31.5
click at [187, 124] on link "Call was successful?" at bounding box center [198, 126] width 39 height 5
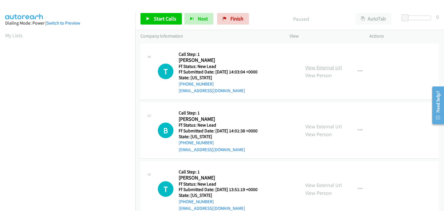
click at [332, 65] on link "View External Url" at bounding box center [323, 67] width 37 height 7
click at [169, 21] on span "Start Calls" at bounding box center [165, 18] width 23 height 7
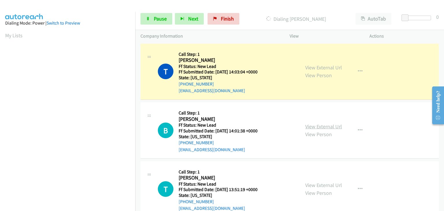
click at [325, 124] on link "View External Url" at bounding box center [323, 126] width 37 height 7
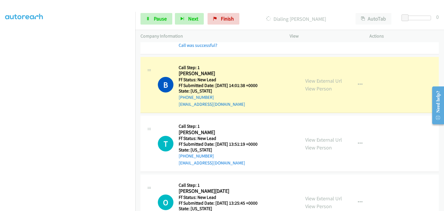
scroll to position [113, 0]
click at [326, 138] on link "View External Url" at bounding box center [323, 139] width 37 height 7
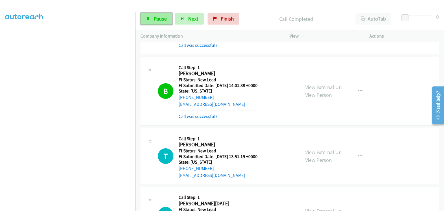
click at [157, 17] on span "Pause" at bounding box center [160, 18] width 13 height 7
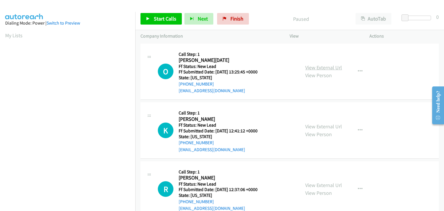
click at [321, 66] on link "View External Url" at bounding box center [323, 67] width 37 height 7
click at [155, 20] on span "Start Calls" at bounding box center [165, 18] width 23 height 7
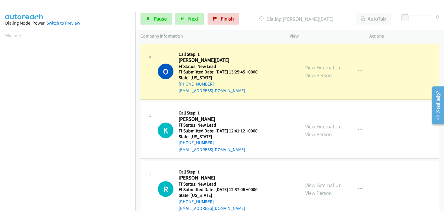
click at [312, 125] on link "View External Url" at bounding box center [323, 126] width 37 height 7
click at [155, 21] on span "Pause" at bounding box center [160, 18] width 13 height 7
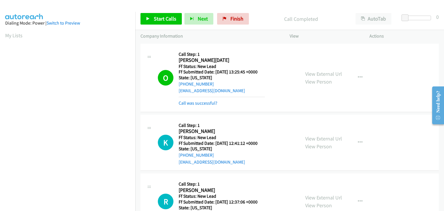
scroll to position [113, 0]
click at [210, 103] on link "Call was successful?" at bounding box center [198, 102] width 39 height 5
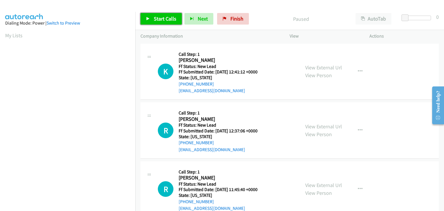
click at [166, 18] on span "Start Calls" at bounding box center [165, 18] width 23 height 7
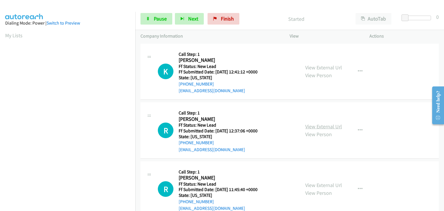
click at [314, 123] on link "View External Url" at bounding box center [323, 126] width 37 height 7
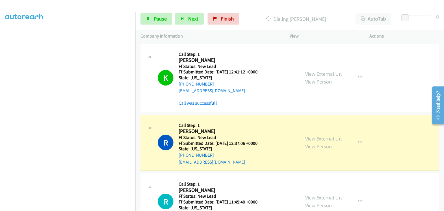
scroll to position [113, 0]
click at [162, 18] on span "Pause" at bounding box center [160, 18] width 13 height 7
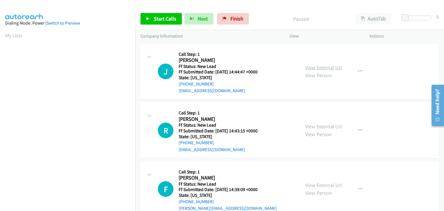
click at [309, 68] on link "View External Url" at bounding box center [323, 67] width 37 height 7
click at [156, 17] on span "Start Calls" at bounding box center [165, 18] width 23 height 7
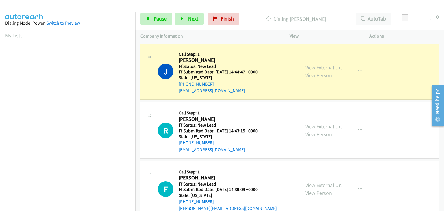
click at [332, 126] on link "View External Url" at bounding box center [323, 126] width 37 height 7
drag, startPoint x: 149, startPoint y: 20, endPoint x: 225, endPoint y: 33, distance: 77.3
click at [149, 20] on icon at bounding box center [148, 19] width 4 height 4
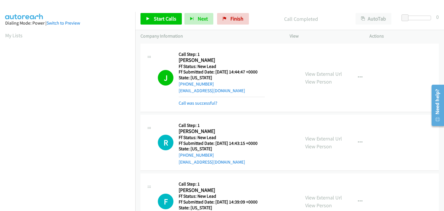
scroll to position [113, 0]
click at [203, 101] on link "Call was successful?" at bounding box center [198, 102] width 39 height 5
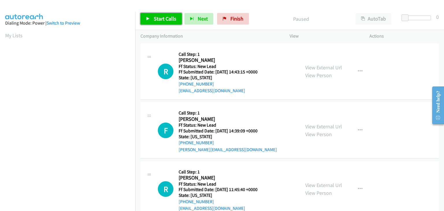
click at [170, 17] on span "Start Calls" at bounding box center [165, 18] width 23 height 7
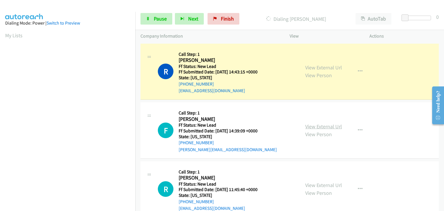
click at [315, 124] on link "View External Url" at bounding box center [323, 126] width 37 height 7
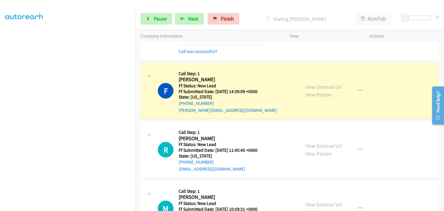
scroll to position [58, 0]
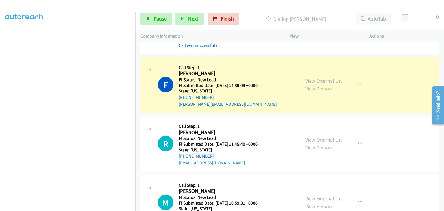
click at [318, 136] on link "View External Url" at bounding box center [323, 139] width 37 height 7
click at [166, 19] on span "Pause" at bounding box center [160, 18] width 13 height 7
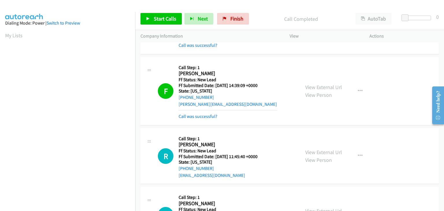
scroll to position [113, 0]
click at [206, 117] on link "Call was successful?" at bounding box center [198, 116] width 39 height 5
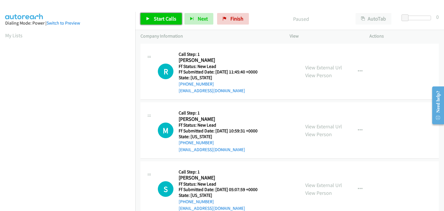
click at [171, 22] on span "Start Calls" at bounding box center [165, 18] width 23 height 7
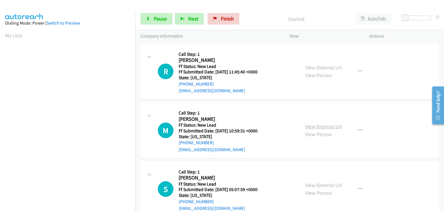
click at [326, 127] on link "View External Url" at bounding box center [323, 126] width 37 height 7
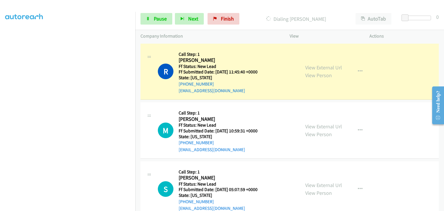
scroll to position [113, 0]
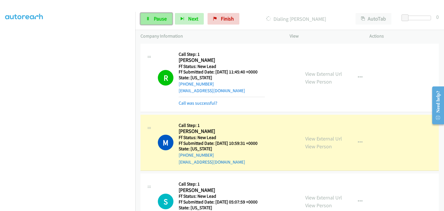
click at [165, 21] on span "Pause" at bounding box center [160, 18] width 13 height 7
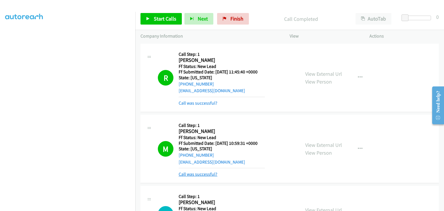
click at [188, 173] on link "Call was successful?" at bounding box center [198, 173] width 39 height 5
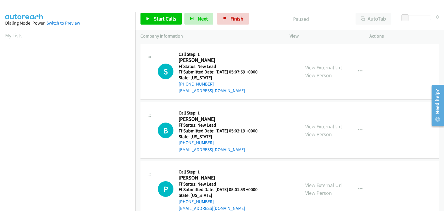
click at [317, 69] on link "View External Url" at bounding box center [323, 67] width 37 height 7
click at [155, 18] on span "Start Calls" at bounding box center [165, 18] width 23 height 7
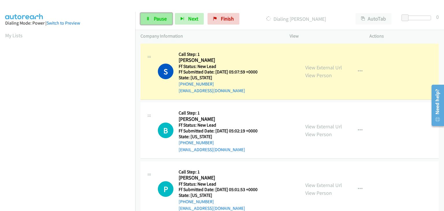
click at [155, 16] on span "Pause" at bounding box center [160, 18] width 13 height 7
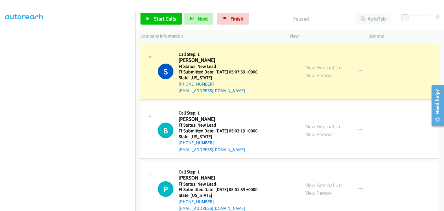
scroll to position [113, 0]
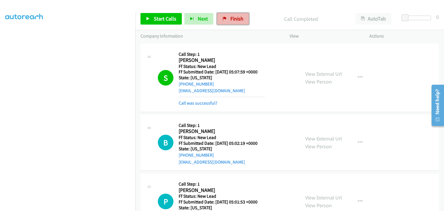
click at [226, 19] on link "Finish" at bounding box center [233, 19] width 32 height 12
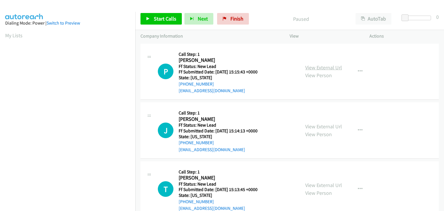
click at [328, 69] on link "View External Url" at bounding box center [323, 67] width 37 height 7
click at [358, 73] on icon "button" at bounding box center [360, 71] width 5 height 5
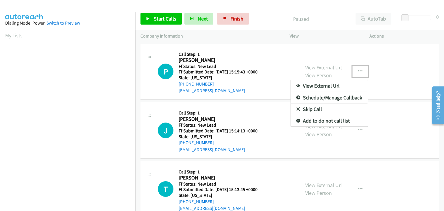
click at [324, 106] on link "Skip Call" at bounding box center [329, 109] width 77 height 12
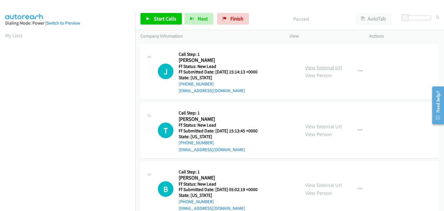
click at [320, 65] on link "View External Url" at bounding box center [323, 67] width 37 height 7
click at [358, 72] on icon "button" at bounding box center [360, 71] width 5 height 5
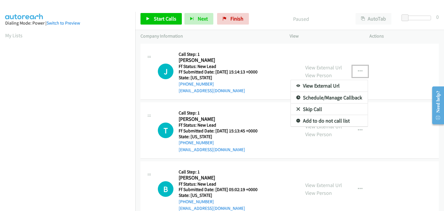
click at [321, 111] on link "Skip Call" at bounding box center [329, 109] width 77 height 12
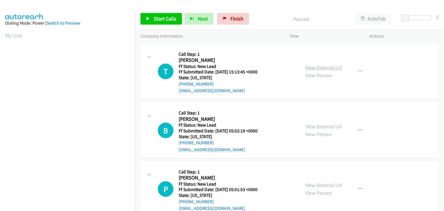
click at [336, 66] on link "View External Url" at bounding box center [323, 67] width 37 height 7
click at [154, 20] on span "Start Calls" at bounding box center [165, 18] width 23 height 7
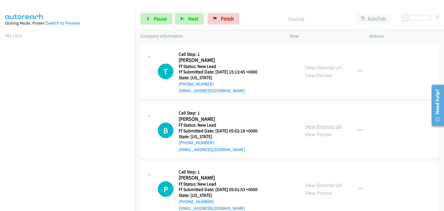
click at [320, 124] on link "View External Url" at bounding box center [323, 126] width 37 height 7
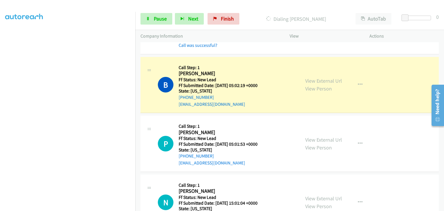
scroll to position [113, 0]
click at [162, 20] on span "Pause" at bounding box center [160, 18] width 13 height 7
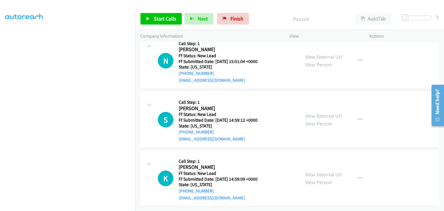
scroll to position [215, 0]
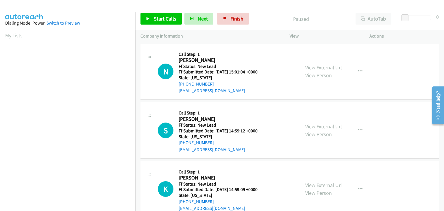
click at [314, 66] on link "View External Url" at bounding box center [323, 67] width 37 height 7
click at [171, 21] on span "Start Calls" at bounding box center [165, 18] width 23 height 7
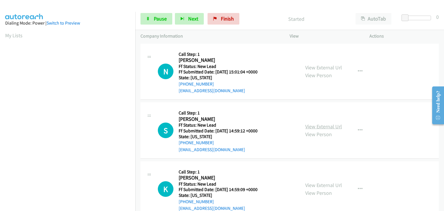
click at [311, 127] on link "View External Url" at bounding box center [323, 126] width 37 height 7
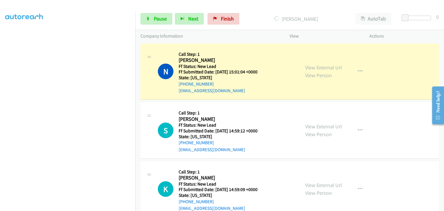
scroll to position [113, 0]
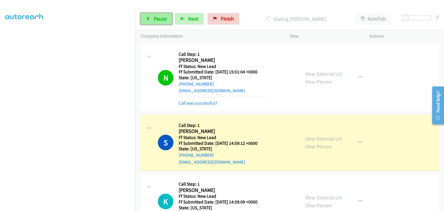
drag, startPoint x: 167, startPoint y: 20, endPoint x: 170, endPoint y: 21, distance: 2.9
click at [167, 20] on link "Pause" at bounding box center [156, 19] width 32 height 12
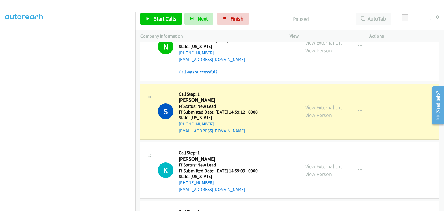
scroll to position [58, 0]
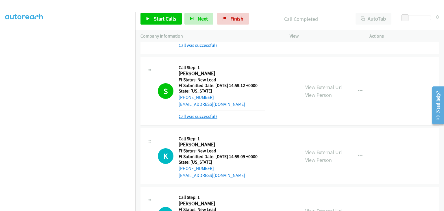
click at [210, 117] on link "Call was successful?" at bounding box center [198, 116] width 39 height 5
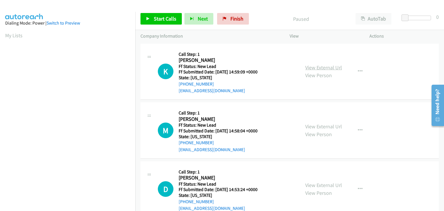
click at [318, 64] on link "View External Url" at bounding box center [323, 67] width 37 height 7
click at [166, 19] on span "Start Calls" at bounding box center [165, 18] width 23 height 7
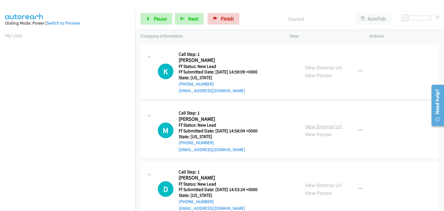
click at [318, 125] on link "View External Url" at bounding box center [323, 126] width 37 height 7
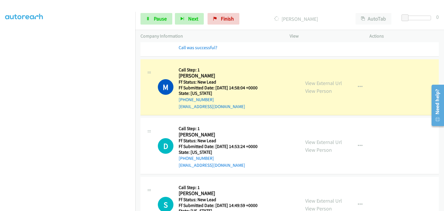
scroll to position [87, 0]
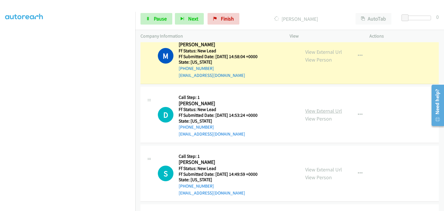
click at [318, 108] on link "View External Url" at bounding box center [323, 110] width 37 height 7
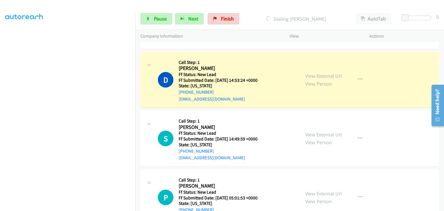
scroll to position [144, 0]
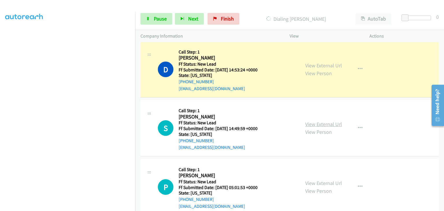
click at [325, 123] on link "View External Url" at bounding box center [323, 124] width 37 height 7
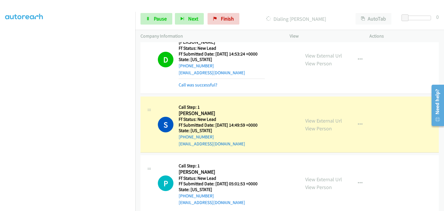
scroll to position [169, 0]
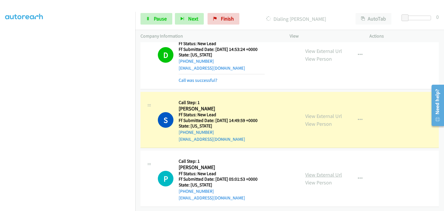
click at [316, 171] on link "View External Url" at bounding box center [323, 174] width 37 height 7
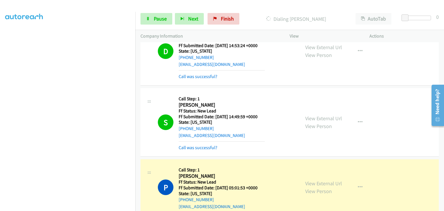
scroll to position [181, 0]
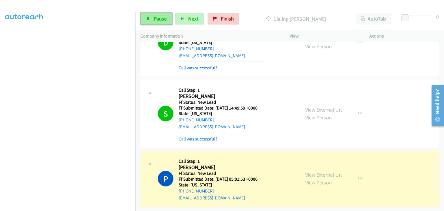
click at [161, 20] on span "Pause" at bounding box center [160, 18] width 13 height 7
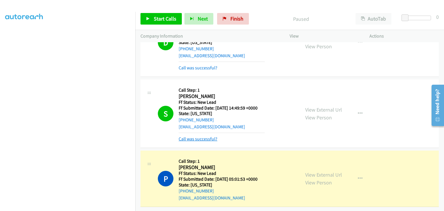
click at [200, 136] on link "Call was successful?" at bounding box center [198, 138] width 39 height 5
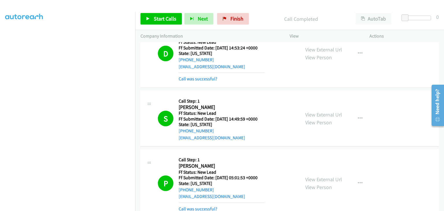
scroll to position [200, 0]
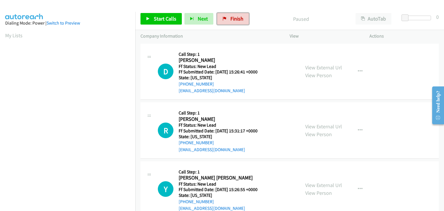
drag, startPoint x: 229, startPoint y: 22, endPoint x: 240, endPoint y: 30, distance: 13.6
click at [229, 22] on link "Finish" at bounding box center [233, 19] width 32 height 12
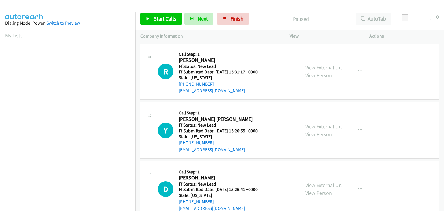
click at [318, 68] on link "View External Url" at bounding box center [323, 67] width 37 height 7
click at [171, 19] on span "Start Calls" at bounding box center [165, 18] width 23 height 7
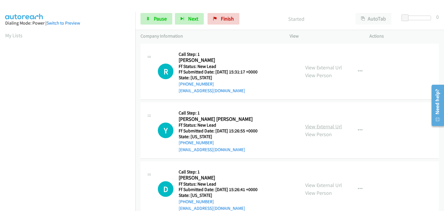
click at [313, 126] on link "View External Url" at bounding box center [323, 126] width 37 height 7
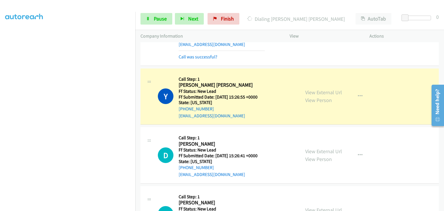
scroll to position [58, 0]
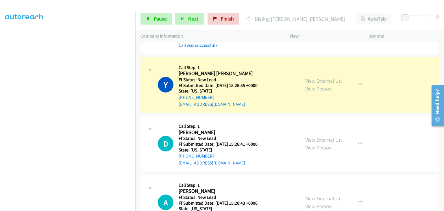
click at [314, 134] on div "View External Url View Person View External Url Email Schedule/Manage Callback …" at bounding box center [342, 144] width 85 height 46
click at [317, 139] on link "View External Url" at bounding box center [323, 139] width 37 height 7
drag, startPoint x: 155, startPoint y: 23, endPoint x: 243, endPoint y: 24, distance: 88.1
click at [155, 23] on link "Pause" at bounding box center [156, 19] width 32 height 12
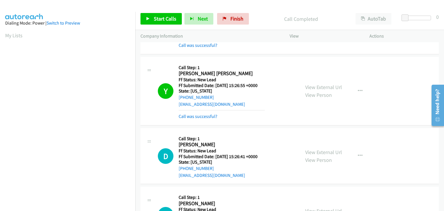
scroll to position [113, 0]
click at [203, 118] on link "Call was successful?" at bounding box center [198, 116] width 39 height 5
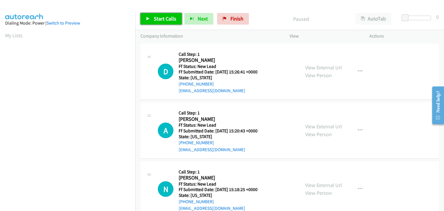
click at [169, 19] on span "Start Calls" at bounding box center [165, 18] width 23 height 7
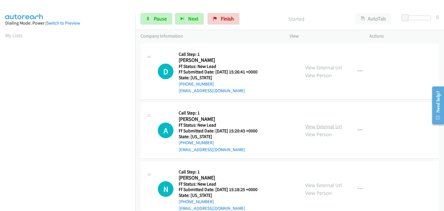
click at [331, 126] on link "View External Url" at bounding box center [323, 126] width 37 height 7
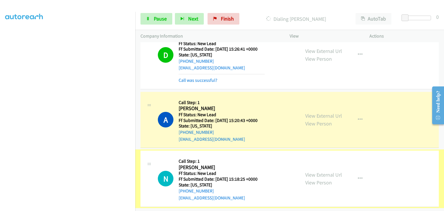
scroll to position [27, 0]
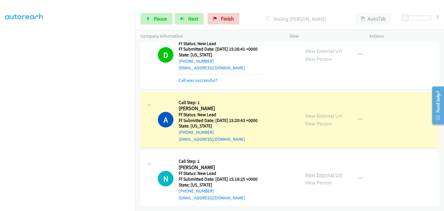
click at [310, 171] on link "View External Url" at bounding box center [323, 174] width 37 height 7
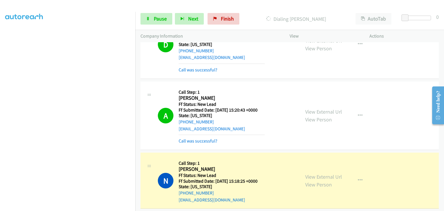
scroll to position [39, 0]
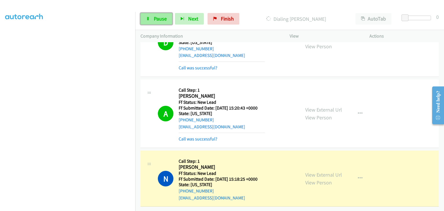
click at [166, 21] on link "Pause" at bounding box center [156, 19] width 32 height 12
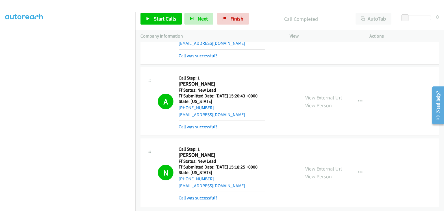
scroll to position [70, 0]
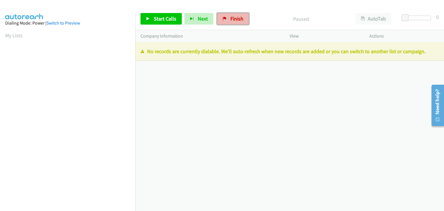
click at [230, 16] on span "Finish" at bounding box center [236, 18] width 13 height 7
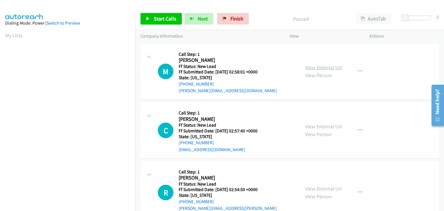
click at [335, 65] on link "View External Url" at bounding box center [323, 67] width 37 height 7
drag, startPoint x: 164, startPoint y: 22, endPoint x: 167, endPoint y: 23, distance: 3.5
click at [164, 22] on link "Start Calls" at bounding box center [160, 19] width 41 height 12
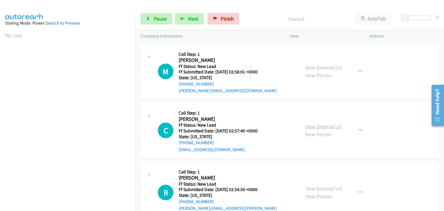
click at [324, 127] on link "View External Url" at bounding box center [323, 126] width 37 height 7
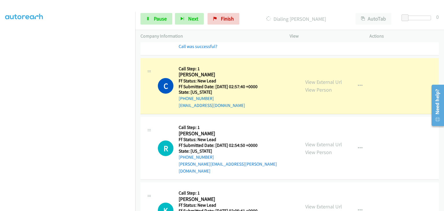
scroll to position [58, 0]
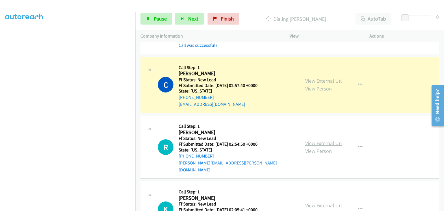
click at [315, 140] on link "View External Url" at bounding box center [323, 143] width 37 height 7
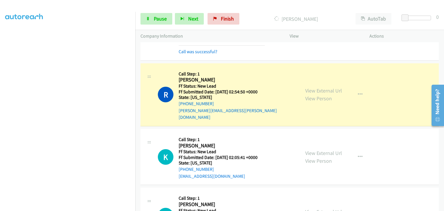
scroll to position [144, 0]
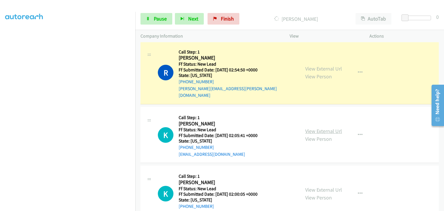
click at [316, 128] on link "View External Url" at bounding box center [323, 131] width 37 height 7
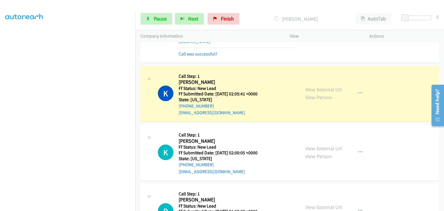
scroll to position [208, 0]
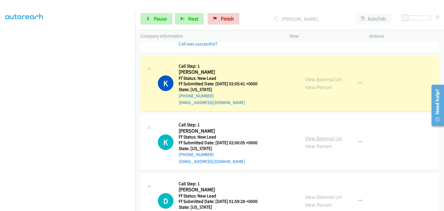
click at [333, 135] on link "View External Url" at bounding box center [323, 138] width 37 height 7
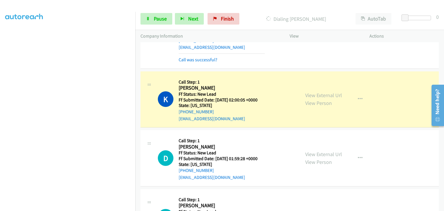
scroll to position [266, 0]
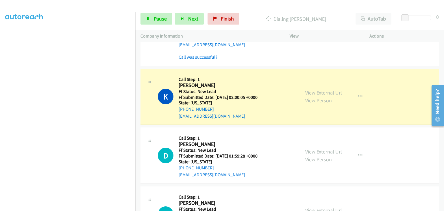
click at [320, 148] on link "View External Url" at bounding box center [323, 151] width 37 height 7
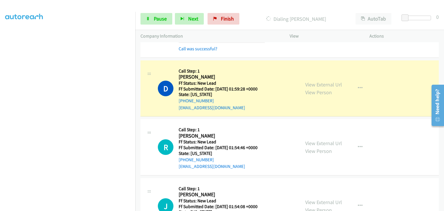
scroll to position [353, 0]
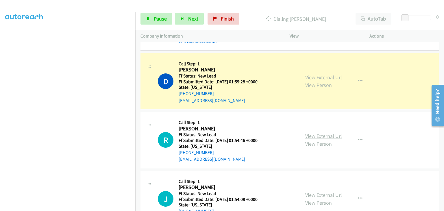
click at [320, 133] on link "View External Url" at bounding box center [323, 136] width 37 height 7
click at [321, 133] on link "View External Url" at bounding box center [323, 136] width 37 height 7
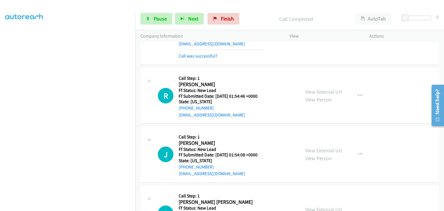
scroll to position [411, 0]
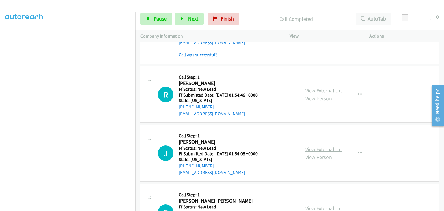
click at [312, 146] on link "View External Url" at bounding box center [323, 149] width 37 height 7
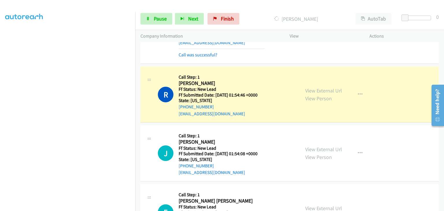
scroll to position [113, 0]
click at [314, 146] on link "View External Url" at bounding box center [323, 149] width 37 height 7
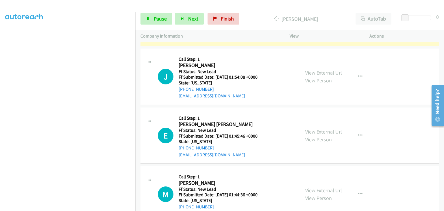
scroll to position [497, 0]
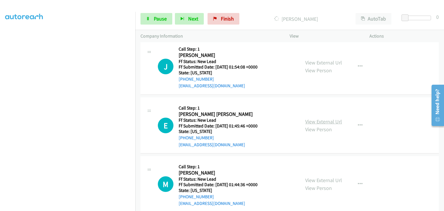
click at [324, 118] on link "View External Url" at bounding box center [323, 121] width 37 height 7
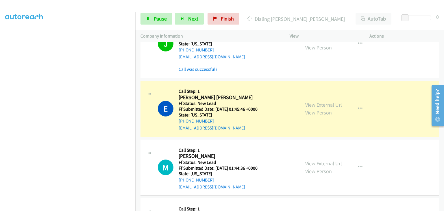
scroll to position [567, 0]
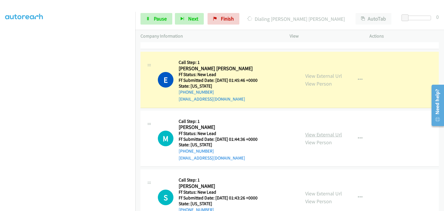
click at [316, 131] on link "View External Url" at bounding box center [323, 134] width 37 height 7
click at [157, 21] on span "Pause" at bounding box center [160, 18] width 13 height 7
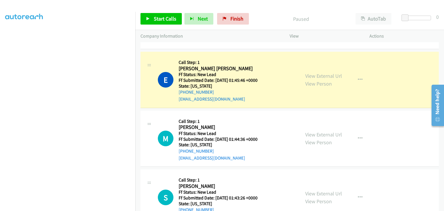
click at [269, 11] on div "Start Calls Pause Next Finish Paused AutoTab AutoTab 0" at bounding box center [289, 19] width 309 height 22
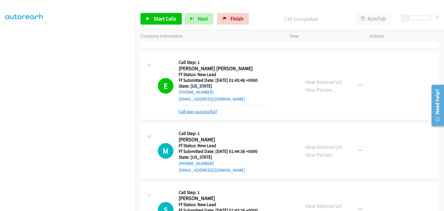
click at [204, 109] on link "Call was successful?" at bounding box center [198, 111] width 39 height 5
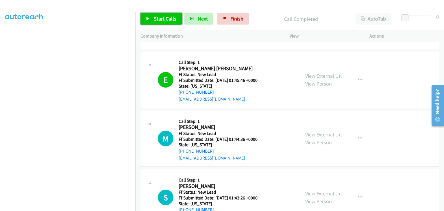
click at [156, 20] on span "Start Calls" at bounding box center [165, 18] width 23 height 7
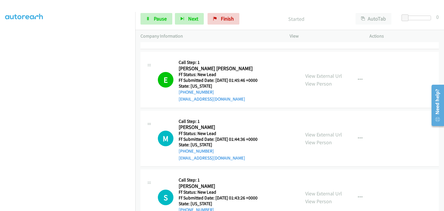
scroll to position [596, 0]
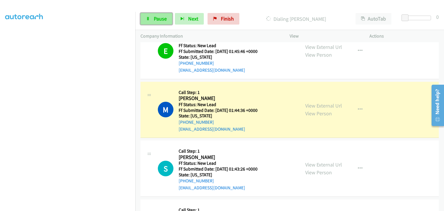
click at [161, 21] on span "Pause" at bounding box center [160, 18] width 13 height 7
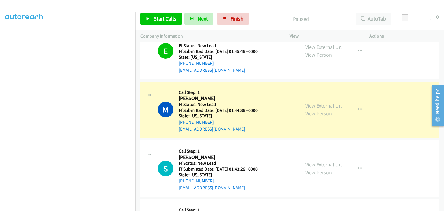
scroll to position [113, 0]
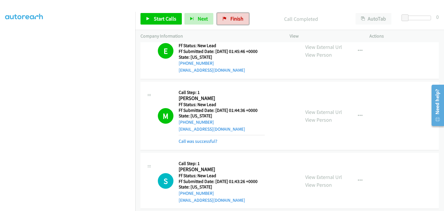
drag, startPoint x: 239, startPoint y: 19, endPoint x: 233, endPoint y: 31, distance: 13.3
click at [239, 19] on span "Finish" at bounding box center [236, 18] width 13 height 7
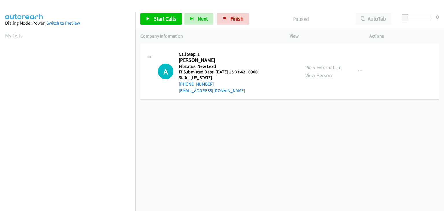
click at [320, 68] on link "View External Url" at bounding box center [323, 67] width 37 height 7
click at [154, 15] on span "Start Calls" at bounding box center [165, 18] width 23 height 7
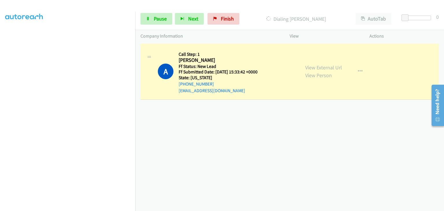
scroll to position [113, 0]
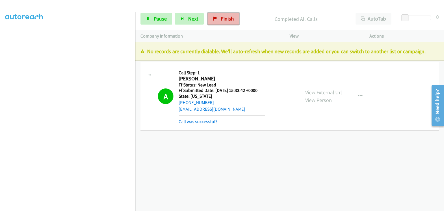
click at [221, 23] on link "Finish" at bounding box center [223, 19] width 32 height 12
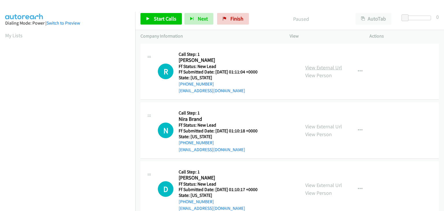
click at [329, 66] on link "View External Url" at bounding box center [323, 67] width 37 height 7
click at [161, 18] on span "Start Calls" at bounding box center [165, 18] width 23 height 7
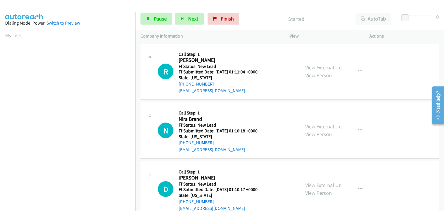
click at [317, 128] on link "View External Url" at bounding box center [323, 126] width 37 height 7
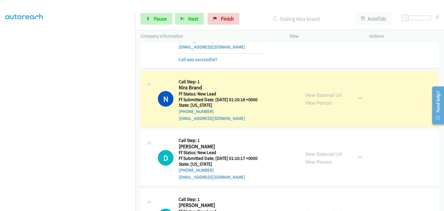
scroll to position [58, 0]
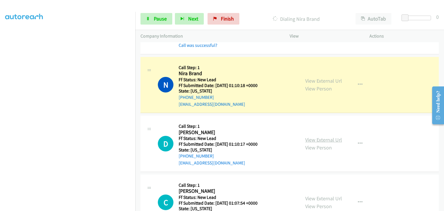
click at [317, 140] on link "View External Url" at bounding box center [323, 139] width 37 height 7
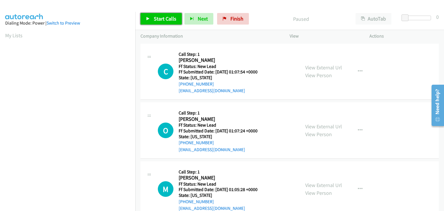
click at [161, 20] on span "Start Calls" at bounding box center [165, 18] width 23 height 7
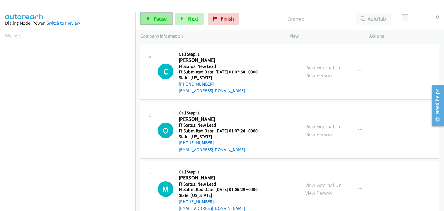
click at [163, 20] on span "Pause" at bounding box center [160, 18] width 13 height 7
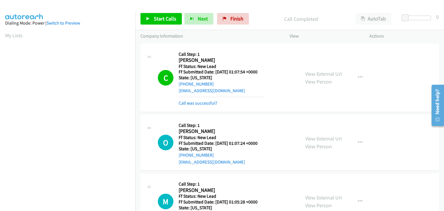
scroll to position [113, 0]
click at [194, 103] on link "Call was successful?" at bounding box center [198, 102] width 39 height 5
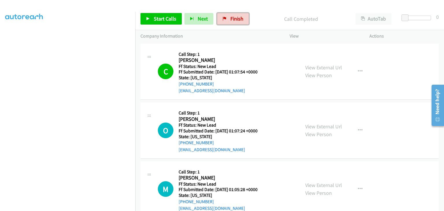
click at [227, 22] on link "Finish" at bounding box center [233, 19] width 32 height 12
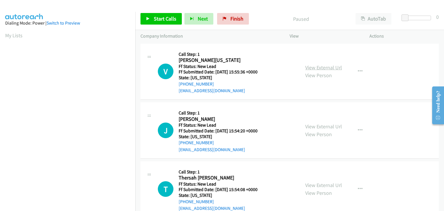
click at [322, 65] on link "View External Url" at bounding box center [323, 67] width 37 height 7
click at [157, 17] on span "Start Calls" at bounding box center [165, 18] width 23 height 7
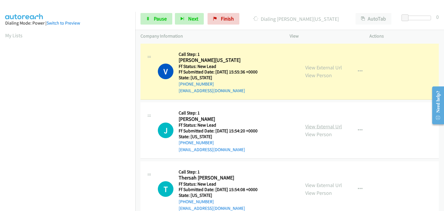
click at [311, 127] on link "View External Url" at bounding box center [323, 126] width 37 height 7
click at [152, 19] on link "Pause" at bounding box center [156, 19] width 32 height 12
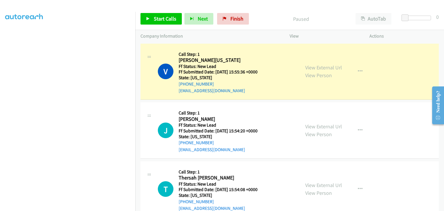
scroll to position [113, 0]
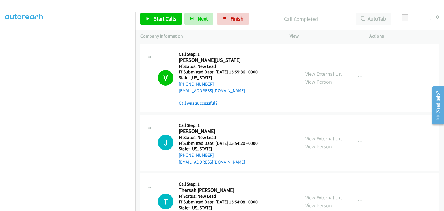
drag, startPoint x: 194, startPoint y: 102, endPoint x: 281, endPoint y: 100, distance: 87.0
click at [194, 102] on link "Call was successful?" at bounding box center [198, 102] width 39 height 5
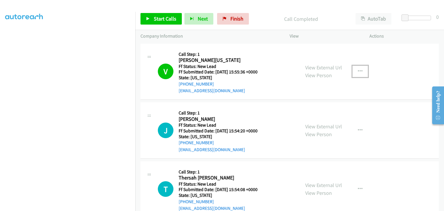
click at [358, 72] on icon "button" at bounding box center [360, 71] width 5 height 5
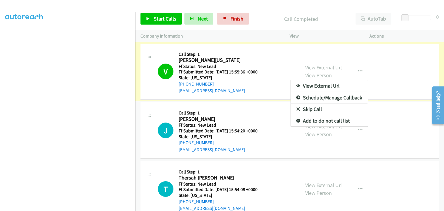
click at [329, 119] on link "Add to do not call list" at bounding box center [329, 121] width 77 height 12
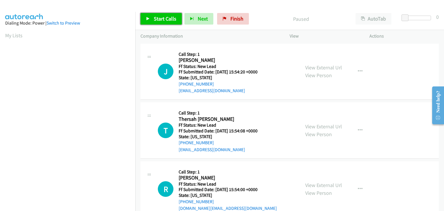
click at [170, 23] on link "Start Calls" at bounding box center [160, 19] width 41 height 12
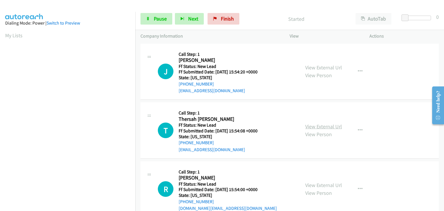
click at [321, 127] on link "View External Url" at bounding box center [323, 126] width 37 height 7
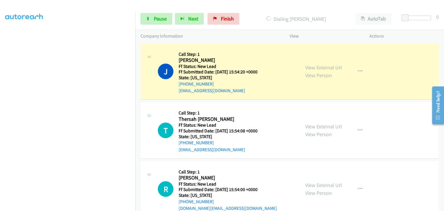
scroll to position [113, 0]
drag, startPoint x: 166, startPoint y: 21, endPoint x: 121, endPoint y: 15, distance: 45.8
click at [166, 21] on link "Pause" at bounding box center [156, 19] width 32 height 12
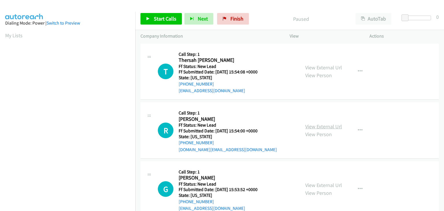
click at [335, 123] on link "View External Url" at bounding box center [323, 126] width 37 height 7
click at [164, 20] on span "Start Calls" at bounding box center [165, 18] width 23 height 7
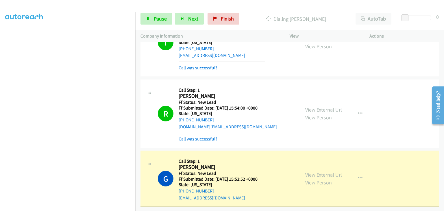
scroll to position [39, 0]
click at [159, 14] on link "Pause" at bounding box center [156, 19] width 32 height 12
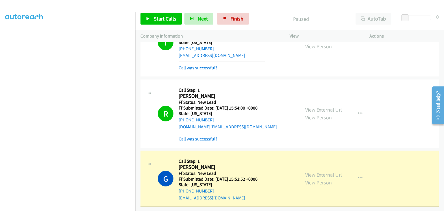
click at [318, 171] on link "View External Url" at bounding box center [323, 174] width 37 height 7
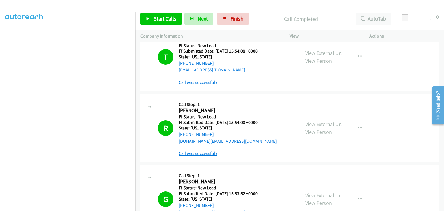
click at [211, 154] on link "Call was successful?" at bounding box center [198, 153] width 39 height 5
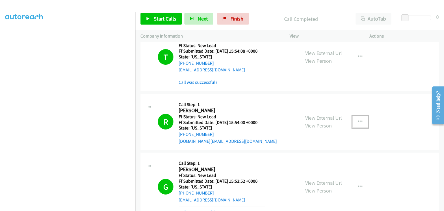
click at [359, 124] on button "button" at bounding box center [360, 122] width 16 height 12
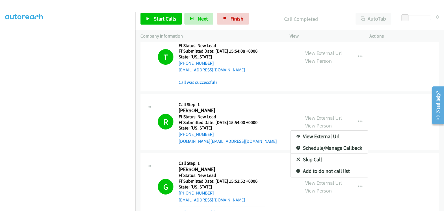
scroll to position [9, 0]
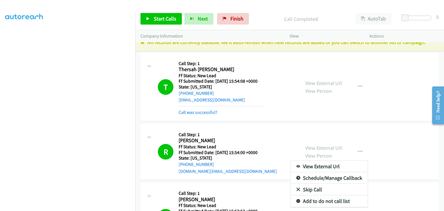
click at [320, 199] on link "Add to do not call list" at bounding box center [329, 201] width 77 height 12
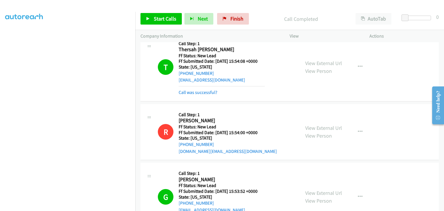
scroll to position [58, 0]
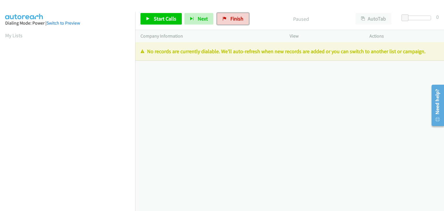
drag, startPoint x: 236, startPoint y: 24, endPoint x: 216, endPoint y: 57, distance: 39.0
click at [236, 24] on link "Finish" at bounding box center [233, 19] width 32 height 12
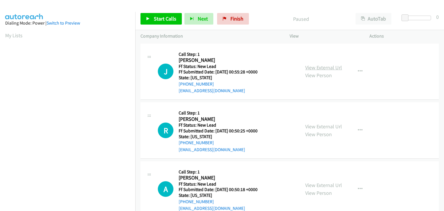
click at [310, 69] on link "View External Url" at bounding box center [323, 67] width 37 height 7
drag, startPoint x: 233, startPoint y: 19, endPoint x: 246, endPoint y: 28, distance: 16.7
click at [233, 19] on span "Finish" at bounding box center [236, 18] width 13 height 7
click at [316, 68] on link "View External Url" at bounding box center [323, 67] width 37 height 7
click at [168, 19] on span "Start Calls" at bounding box center [165, 18] width 23 height 7
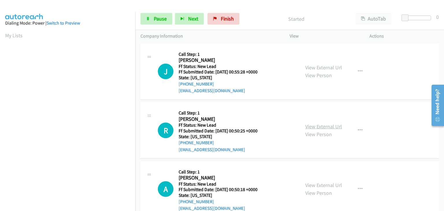
click at [310, 127] on link "View External Url" at bounding box center [323, 126] width 37 height 7
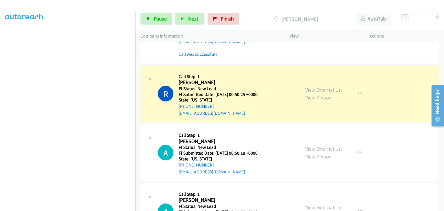
scroll to position [58, 0]
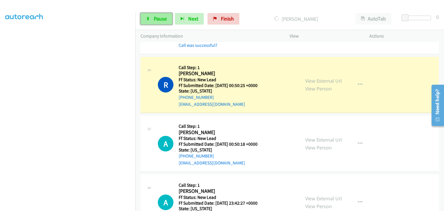
click at [164, 21] on span "Pause" at bounding box center [160, 18] width 13 height 7
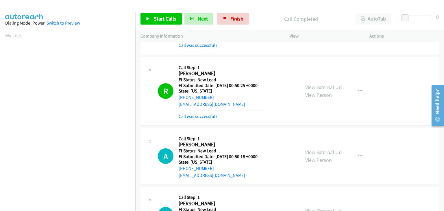
scroll to position [113, 0]
click at [207, 115] on link "Call was successful?" at bounding box center [198, 116] width 39 height 5
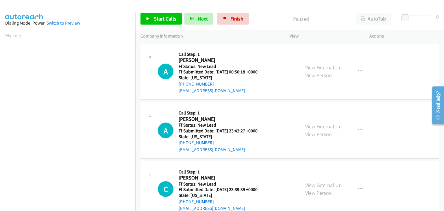
click at [322, 66] on link "View External Url" at bounding box center [323, 67] width 37 height 7
click at [156, 17] on span "Start Calls" at bounding box center [165, 18] width 23 height 7
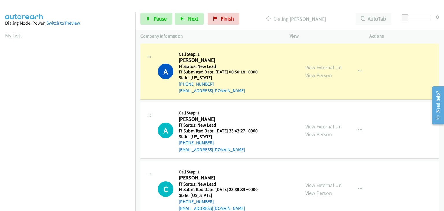
click at [316, 125] on link "View External Url" at bounding box center [323, 126] width 37 height 7
click at [164, 15] on span "Pause" at bounding box center [160, 18] width 13 height 7
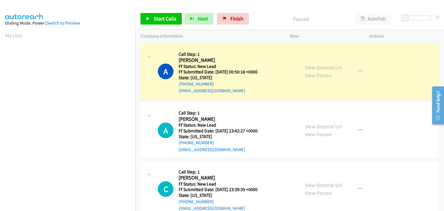
scroll to position [113, 0]
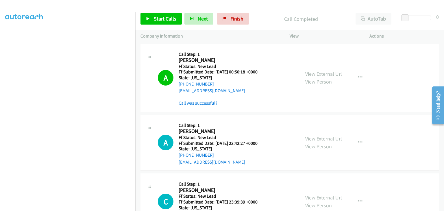
drag, startPoint x: 204, startPoint y: 103, endPoint x: 320, endPoint y: 95, distance: 116.7
click at [204, 103] on link "Call was successful?" at bounding box center [198, 102] width 39 height 5
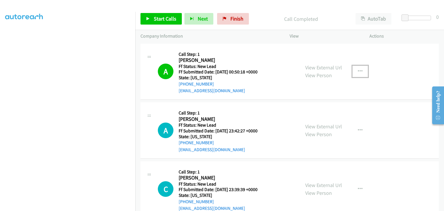
click at [358, 75] on button "button" at bounding box center [360, 72] width 16 height 12
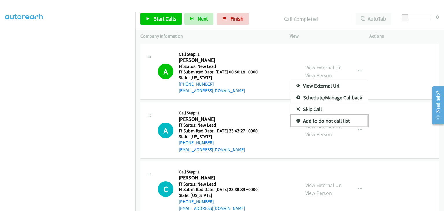
click at [328, 120] on link "Add to do not call list" at bounding box center [329, 121] width 77 height 12
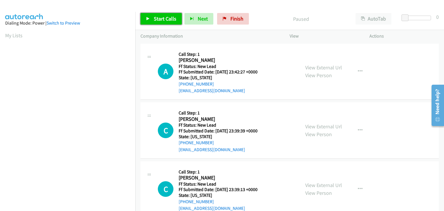
click at [170, 19] on span "Start Calls" at bounding box center [165, 18] width 23 height 7
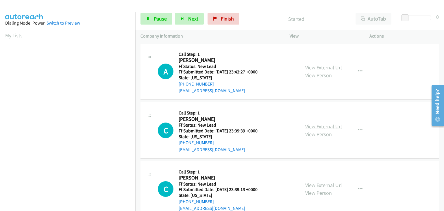
click at [334, 126] on link "View External Url" at bounding box center [323, 126] width 37 height 7
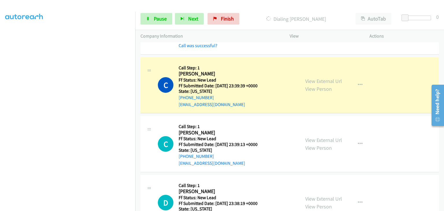
scroll to position [58, 0]
click at [317, 138] on link "View External Url" at bounding box center [323, 139] width 37 height 7
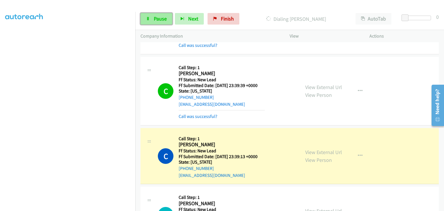
click at [153, 22] on link "Pause" at bounding box center [156, 19] width 32 height 12
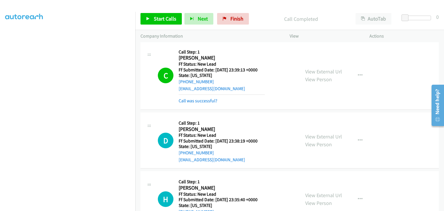
scroll to position [87, 0]
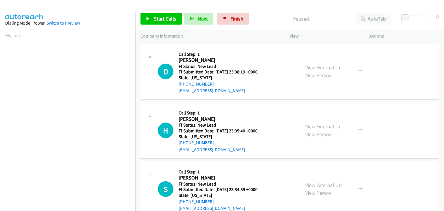
click at [322, 68] on link "View External Url" at bounding box center [323, 67] width 37 height 7
click at [166, 17] on span "Start Calls" at bounding box center [165, 18] width 23 height 7
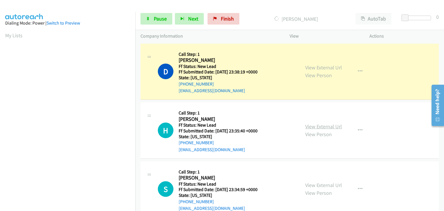
click at [323, 125] on link "View External Url" at bounding box center [323, 126] width 37 height 7
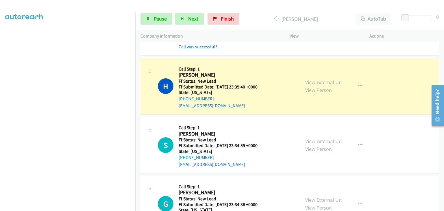
scroll to position [58, 0]
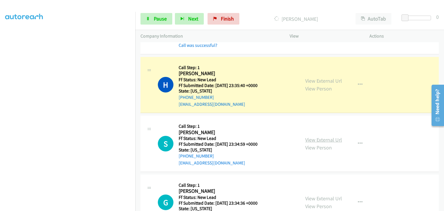
click at [320, 138] on link "View External Url" at bounding box center [323, 139] width 37 height 7
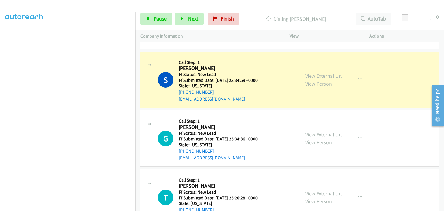
scroll to position [144, 0]
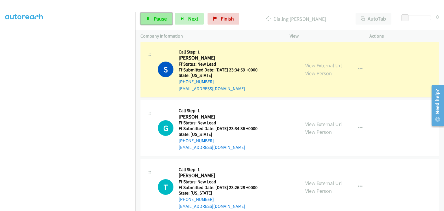
click at [170, 16] on link "Pause" at bounding box center [156, 19] width 32 height 12
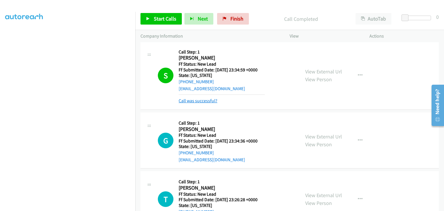
click at [209, 101] on link "Call was successful?" at bounding box center [198, 100] width 39 height 5
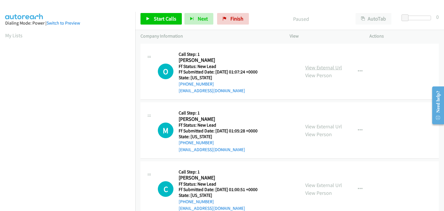
click at [305, 68] on link "View External Url" at bounding box center [323, 67] width 37 height 7
drag, startPoint x: 160, startPoint y: 18, endPoint x: 244, endPoint y: 51, distance: 90.8
click at [160, 18] on span "Start Calls" at bounding box center [165, 18] width 23 height 7
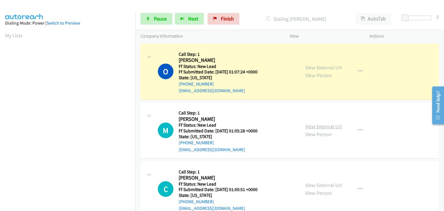
click at [326, 127] on link "View External Url" at bounding box center [323, 126] width 37 height 7
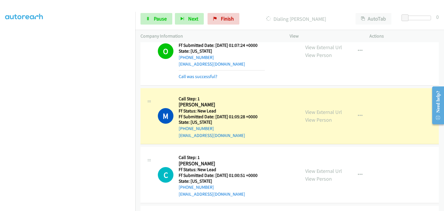
scroll to position [58, 0]
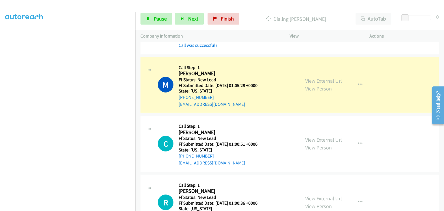
click at [320, 140] on link "View External Url" at bounding box center [323, 139] width 37 height 7
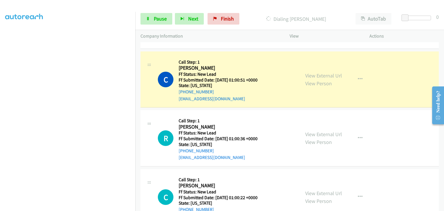
scroll to position [144, 0]
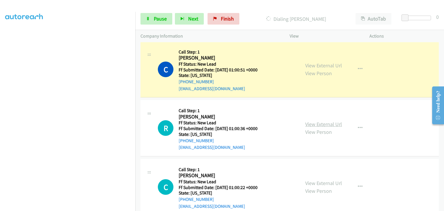
click at [323, 123] on link "View External Url" at bounding box center [323, 124] width 37 height 7
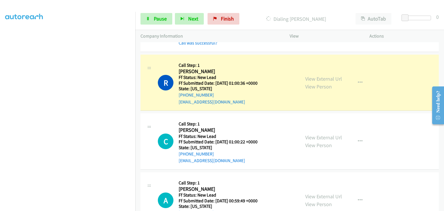
scroll to position [231, 0]
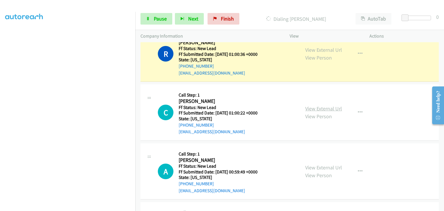
click at [321, 106] on link "View External Url" at bounding box center [323, 108] width 37 height 7
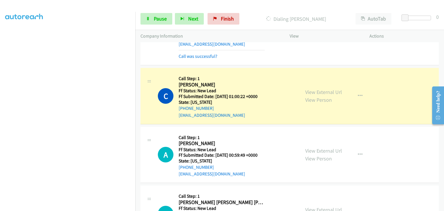
scroll to position [289, 0]
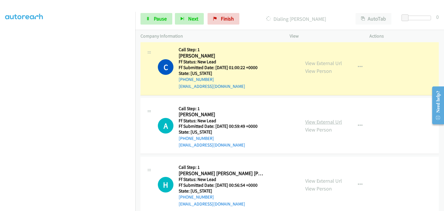
click at [322, 121] on link "View External Url" at bounding box center [323, 121] width 37 height 7
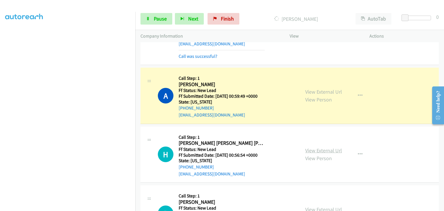
scroll to position [347, 0]
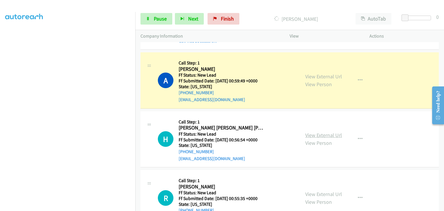
click at [326, 136] on link "View External Url" at bounding box center [323, 135] width 37 height 7
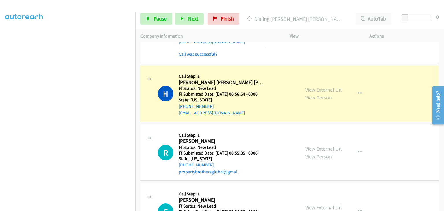
scroll to position [433, 0]
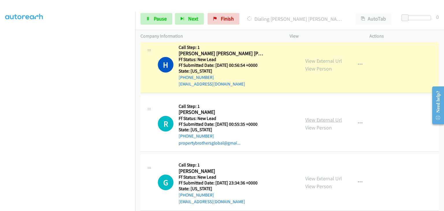
click at [317, 117] on link "View External Url" at bounding box center [323, 119] width 37 height 7
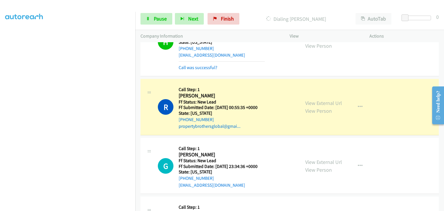
scroll to position [491, 0]
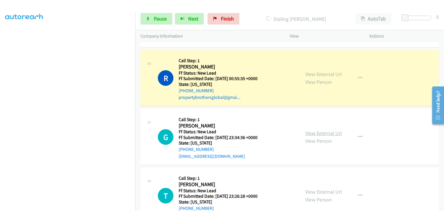
click at [314, 133] on link "View External Url" at bounding box center [323, 133] width 37 height 7
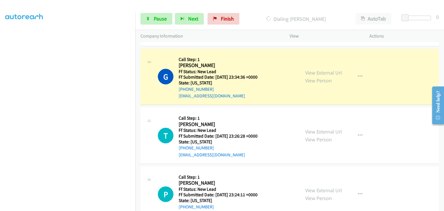
scroll to position [578, 0]
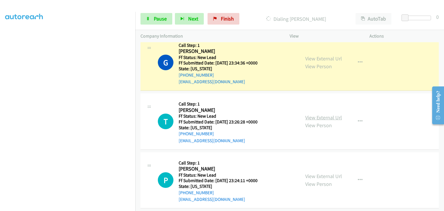
click at [312, 115] on link "View External Url" at bounding box center [323, 117] width 37 height 7
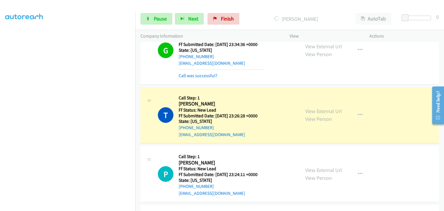
scroll to position [607, 0]
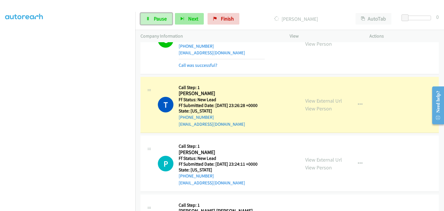
drag, startPoint x: 169, startPoint y: 21, endPoint x: 174, endPoint y: 21, distance: 4.9
click at [169, 21] on link "Pause" at bounding box center [156, 19] width 32 height 12
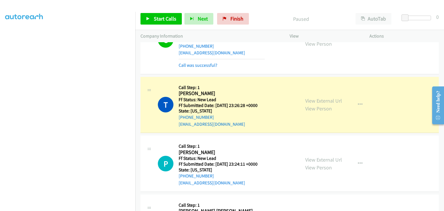
scroll to position [113, 0]
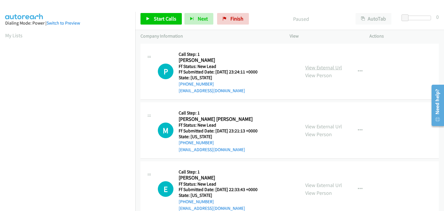
click at [326, 69] on link "View External Url" at bounding box center [323, 67] width 37 height 7
click at [159, 18] on span "Start Calls" at bounding box center [165, 18] width 23 height 7
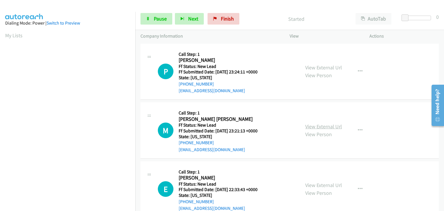
click at [313, 126] on link "View External Url" at bounding box center [323, 126] width 37 height 7
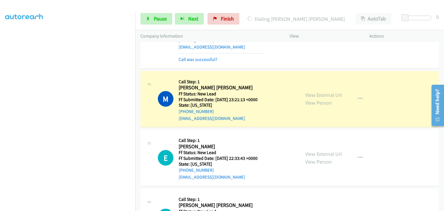
scroll to position [58, 0]
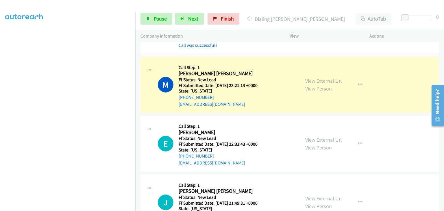
click at [320, 138] on link "View External Url" at bounding box center [323, 139] width 37 height 7
click at [155, 21] on span "Pause" at bounding box center [160, 18] width 13 height 7
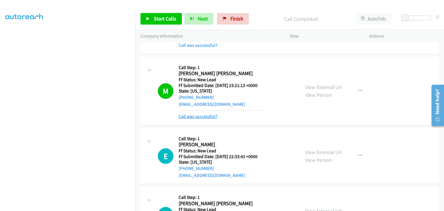
click at [209, 117] on link "Call was successful?" at bounding box center [198, 116] width 39 height 5
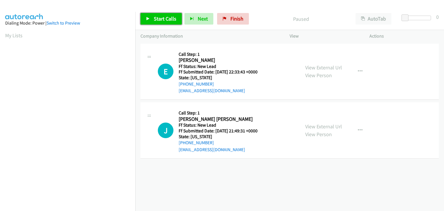
drag, startPoint x: 162, startPoint y: 16, endPoint x: 179, endPoint y: 25, distance: 19.1
click at [162, 16] on span "Start Calls" at bounding box center [165, 18] width 23 height 7
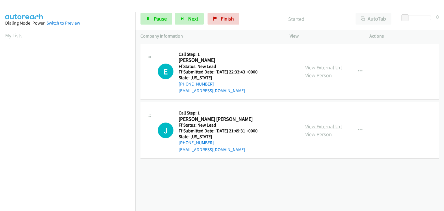
click at [311, 126] on link "View External Url" at bounding box center [323, 126] width 37 height 7
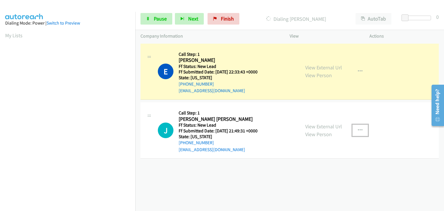
click at [358, 130] on icon "button" at bounding box center [360, 130] width 5 height 5
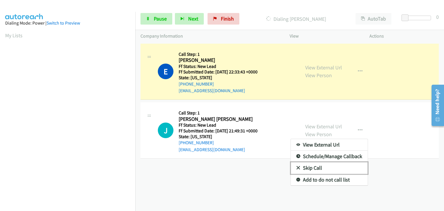
click at [320, 170] on link "Skip Call" at bounding box center [329, 168] width 77 height 12
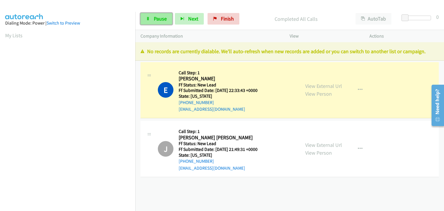
click at [157, 21] on span "Pause" at bounding box center [160, 18] width 13 height 7
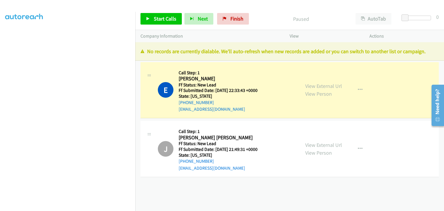
scroll to position [113, 0]
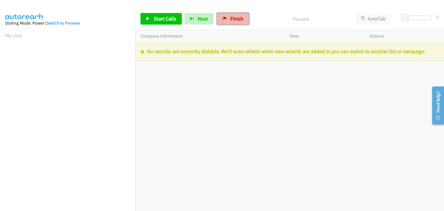
click at [227, 24] on link "Finish" at bounding box center [233, 19] width 32 height 12
